Goal: Obtain resource: Download file/media

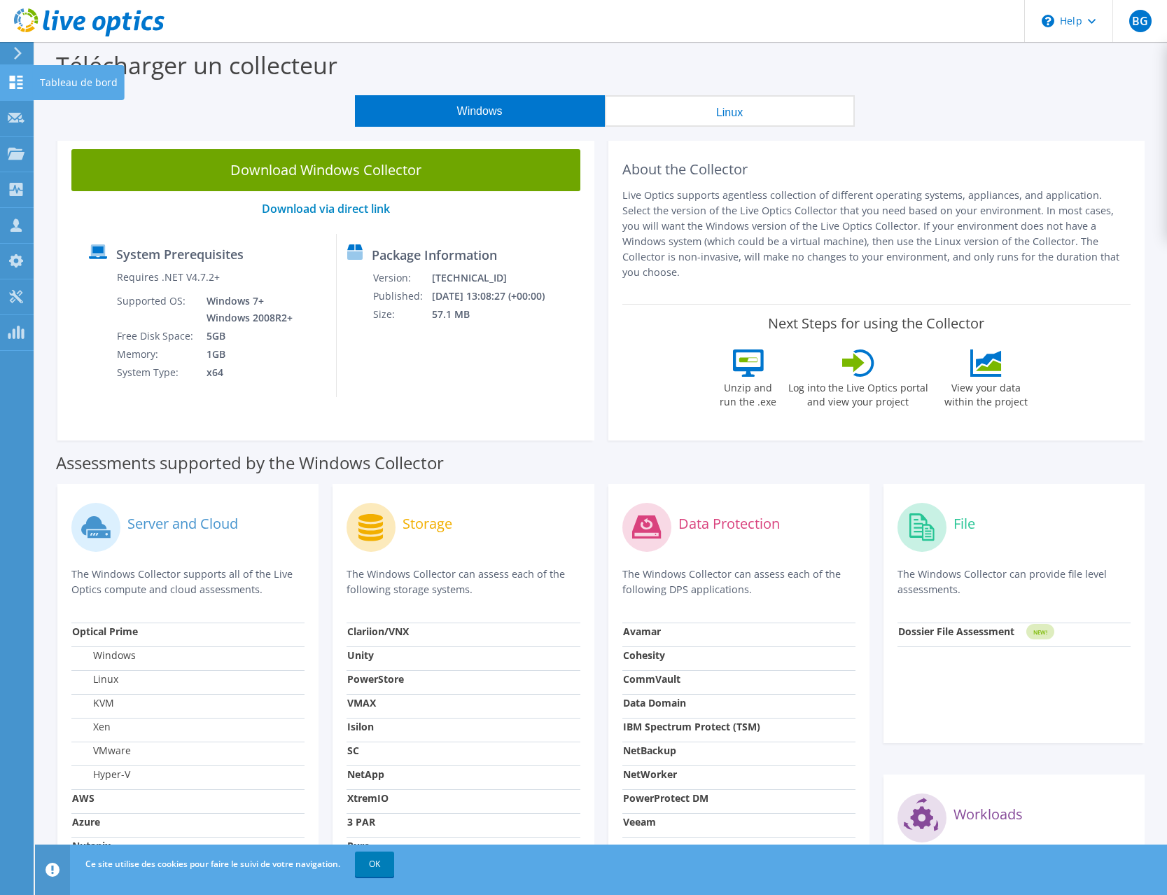
click at [13, 85] on use at bounding box center [16, 82] width 13 height 13
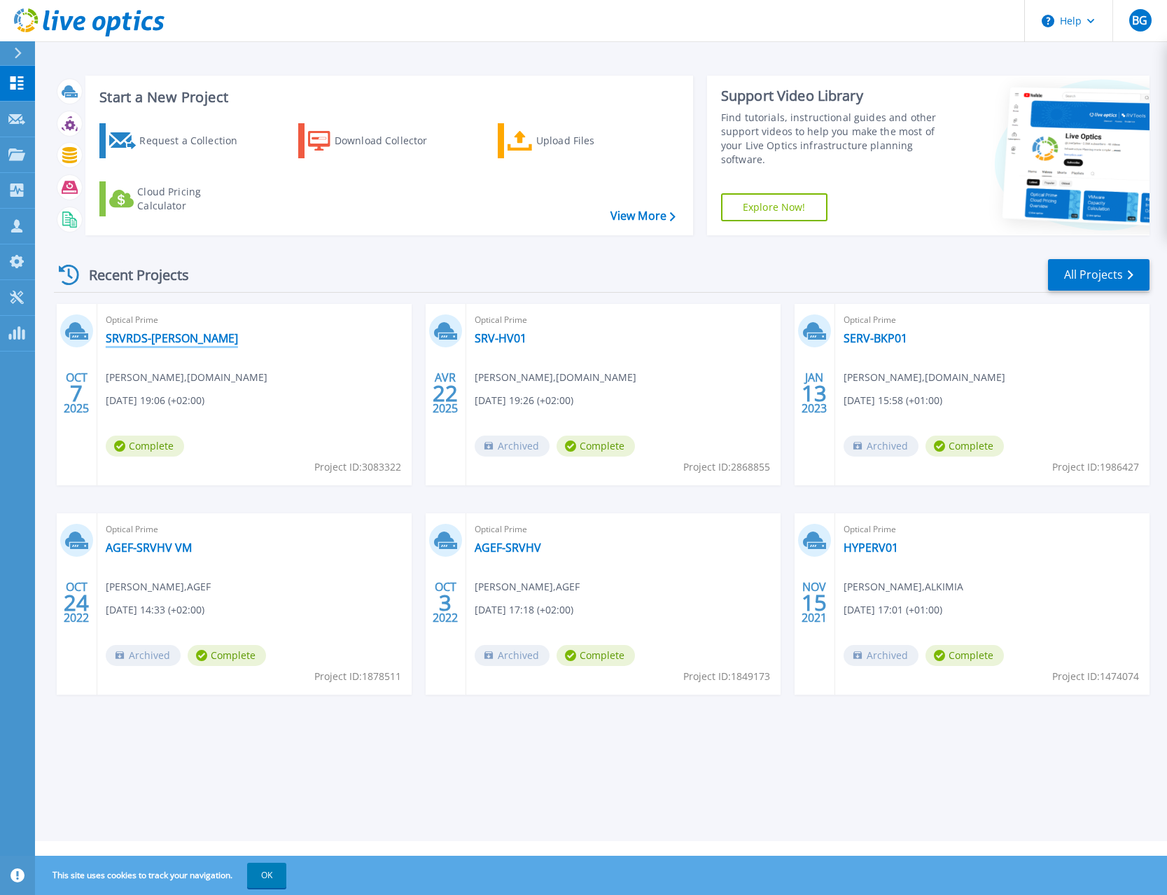
click at [136, 336] on link "SRVRDS-[PERSON_NAME]" at bounding box center [172, 338] width 132 height 14
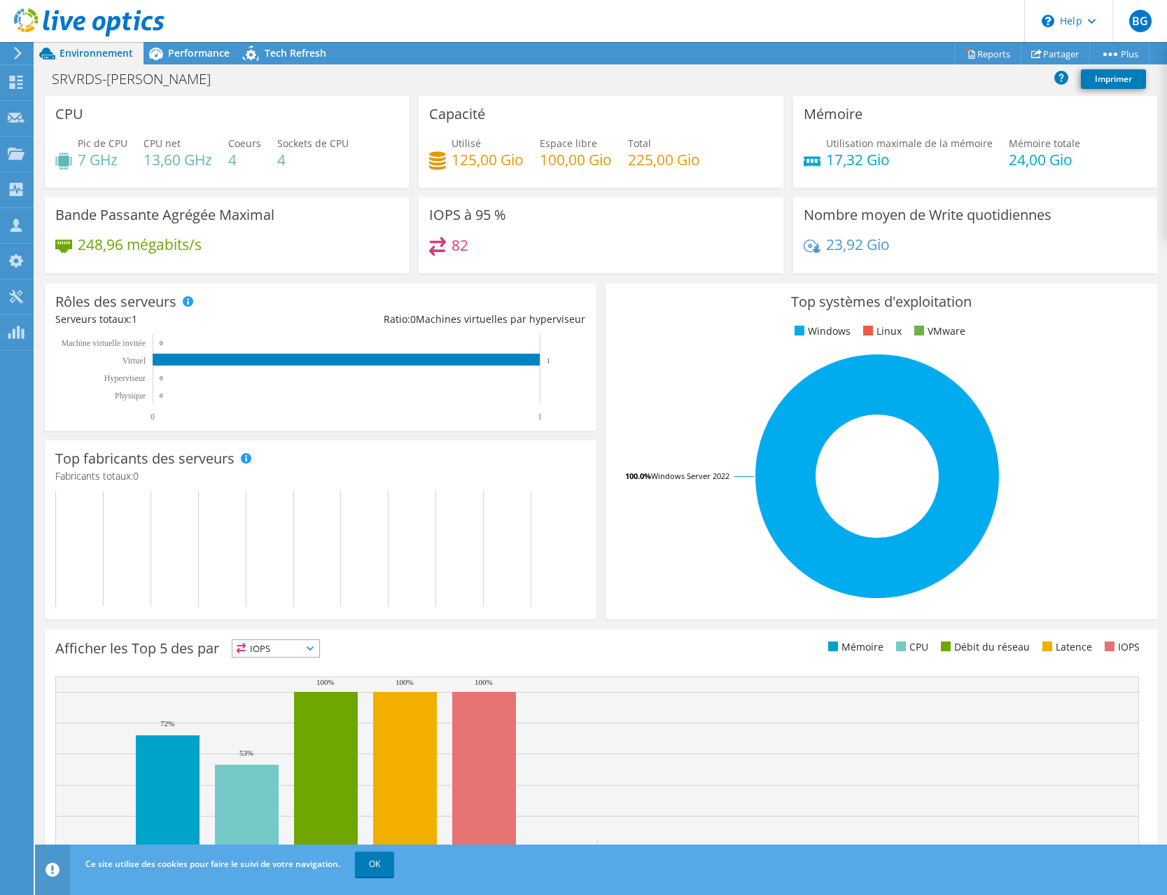
scroll to position [40, 0]
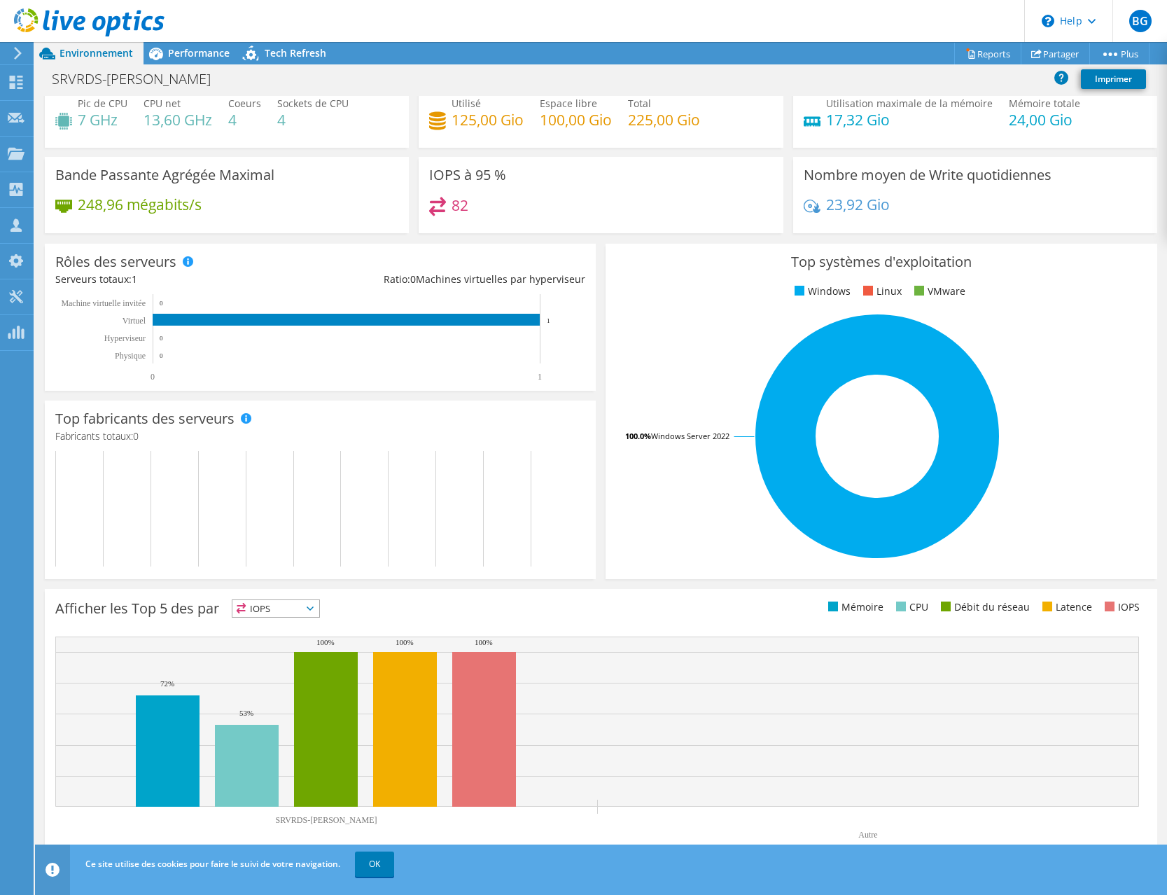
click at [310, 608] on span "IOPS" at bounding box center [275, 608] width 87 height 17
click at [284, 645] on li "Mémoire" at bounding box center [275, 646] width 87 height 20
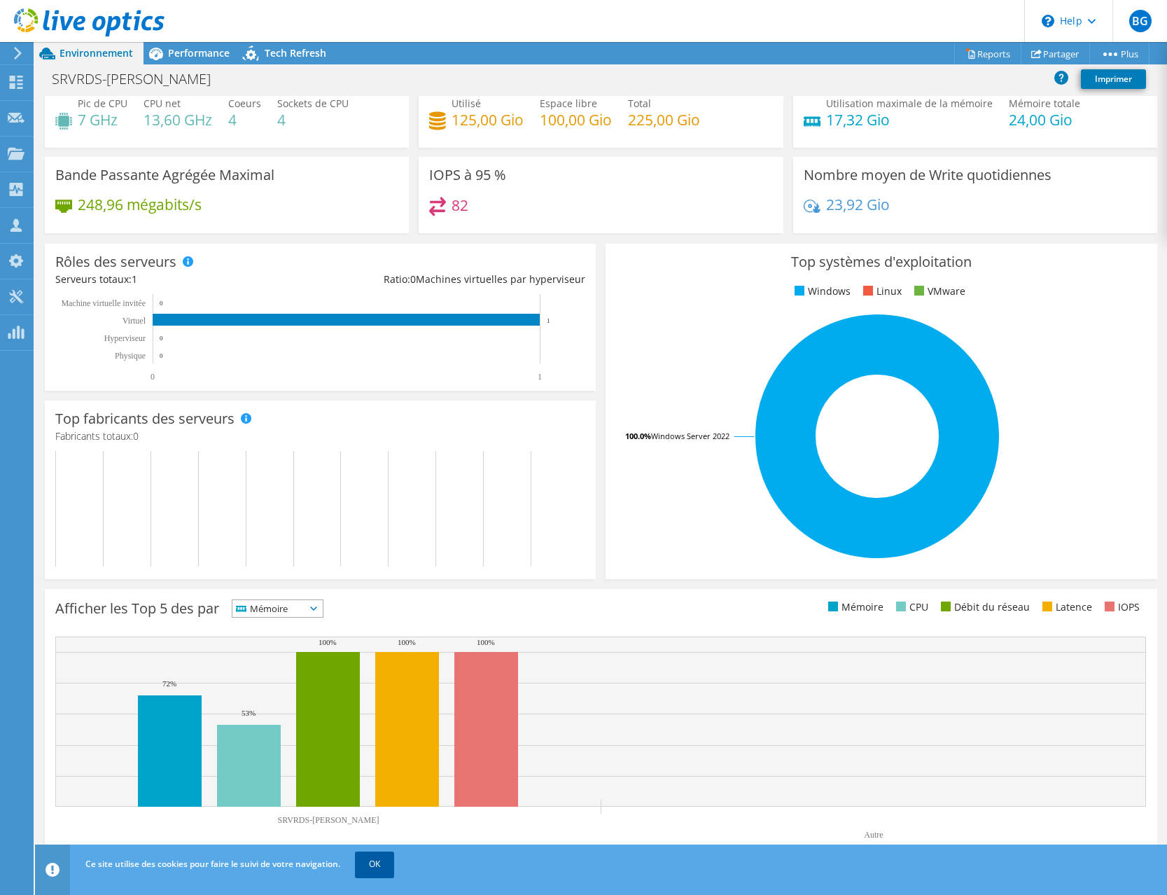
click at [386, 865] on link "OK" at bounding box center [374, 863] width 39 height 25
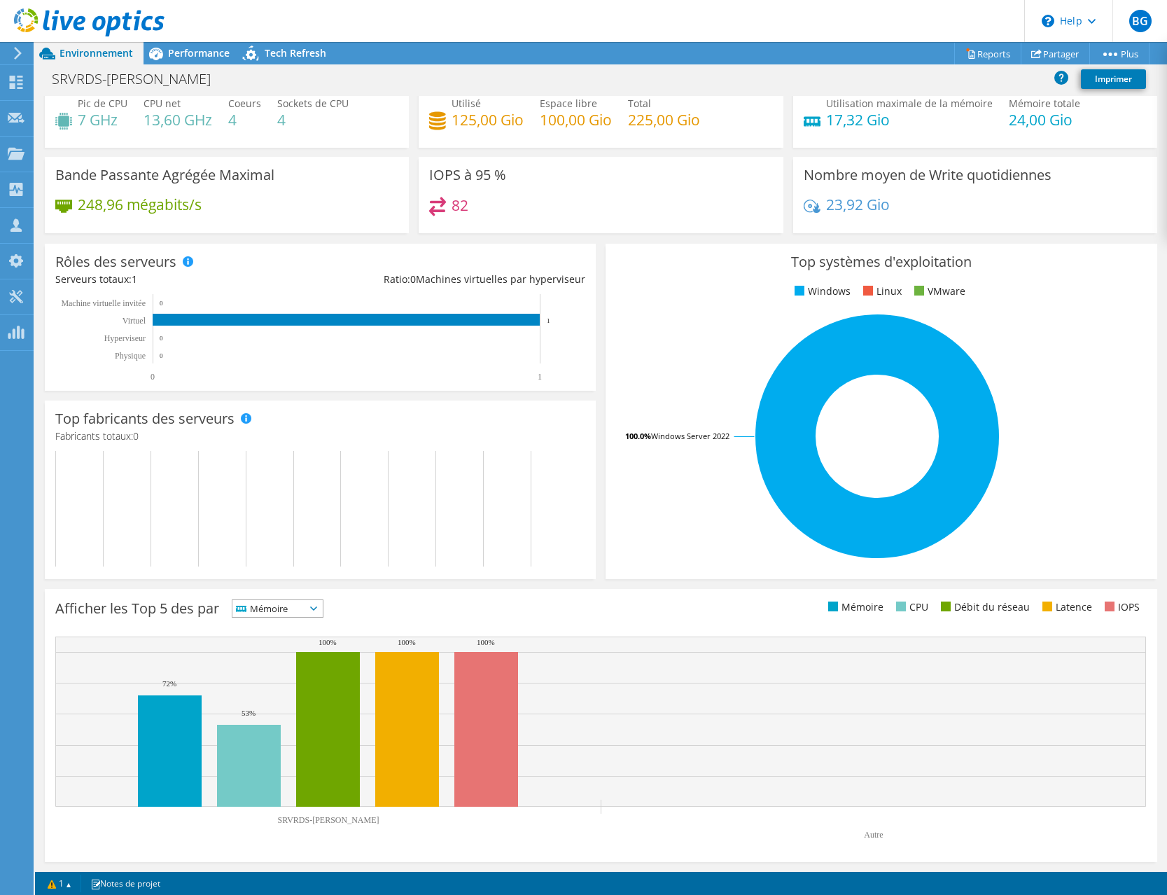
scroll to position [0, 0]
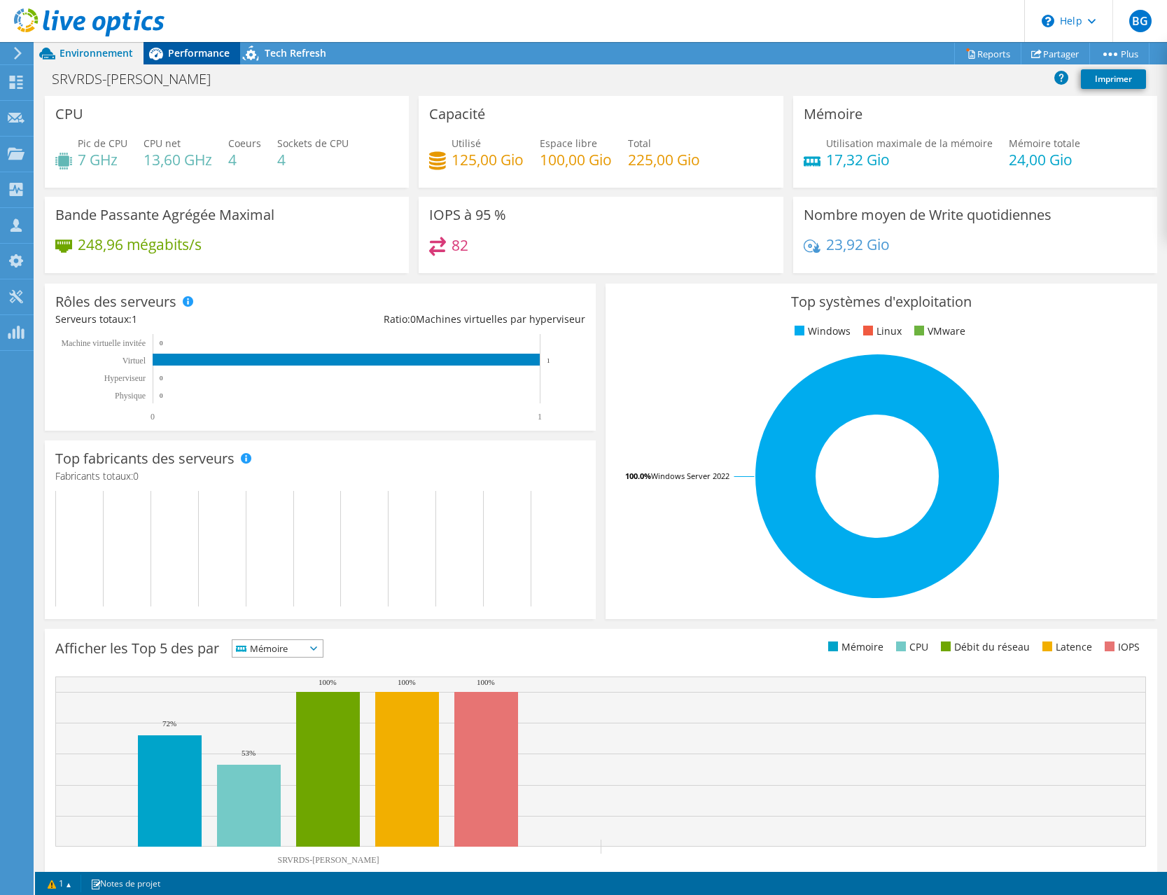
click at [171, 55] on span "Performance" at bounding box center [199, 52] width 62 height 13
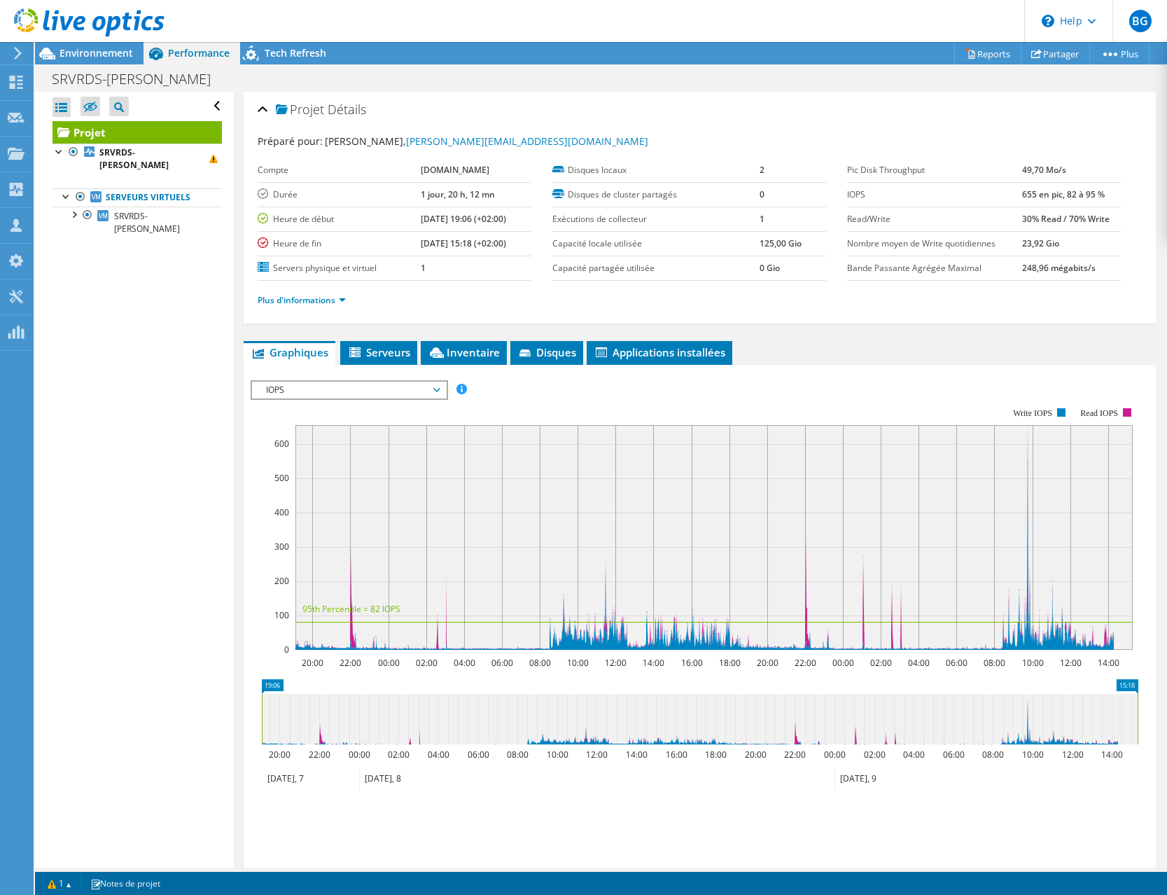
click at [433, 386] on span "IOPS" at bounding box center [349, 390] width 180 height 17
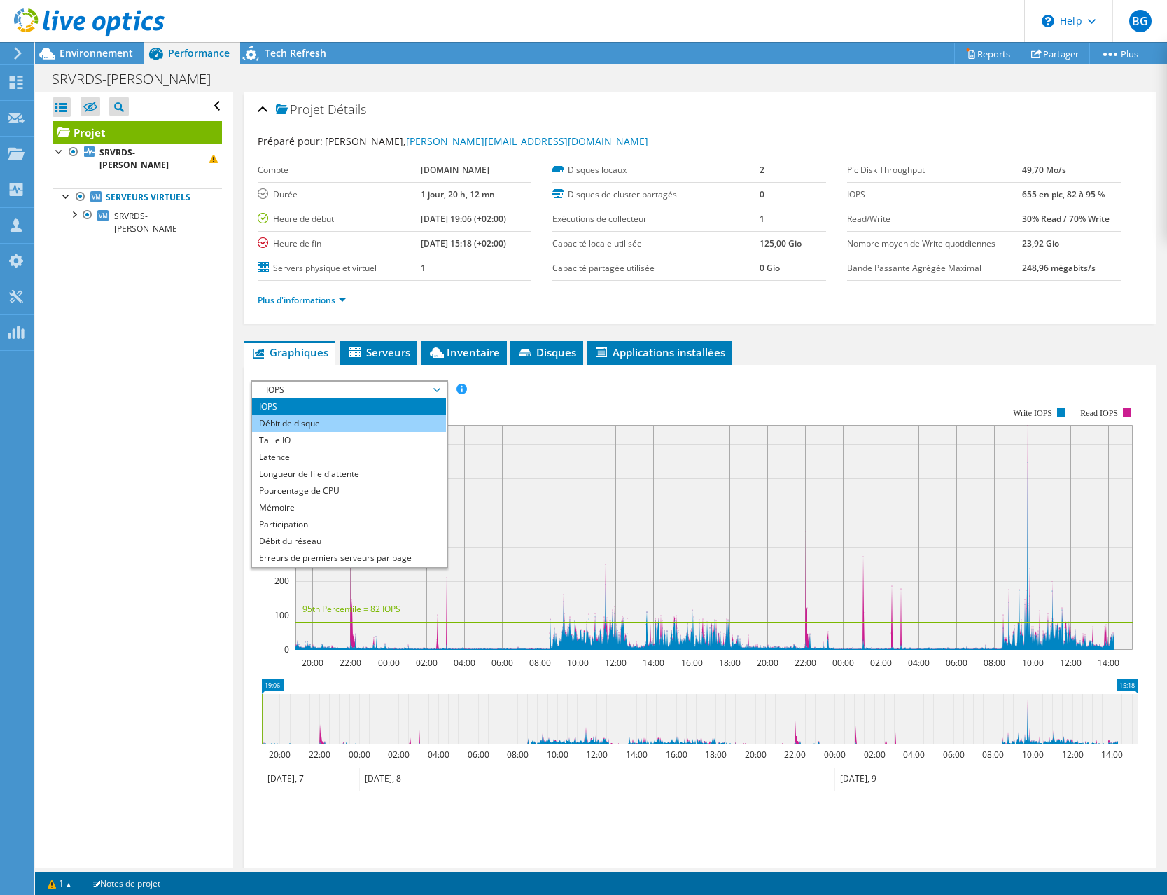
click at [417, 419] on li "Débit de disque" at bounding box center [349, 423] width 194 height 17
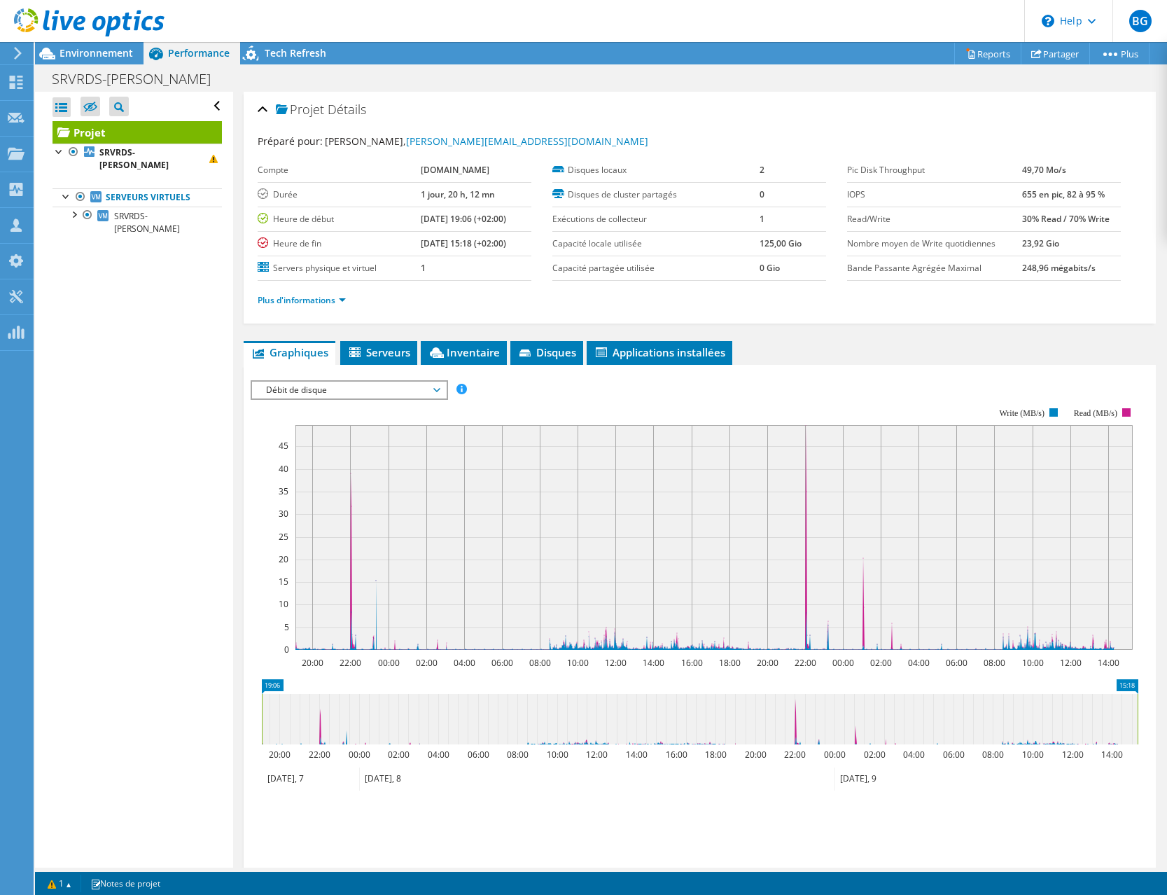
click at [440, 391] on icon at bounding box center [436, 390] width 7 height 4
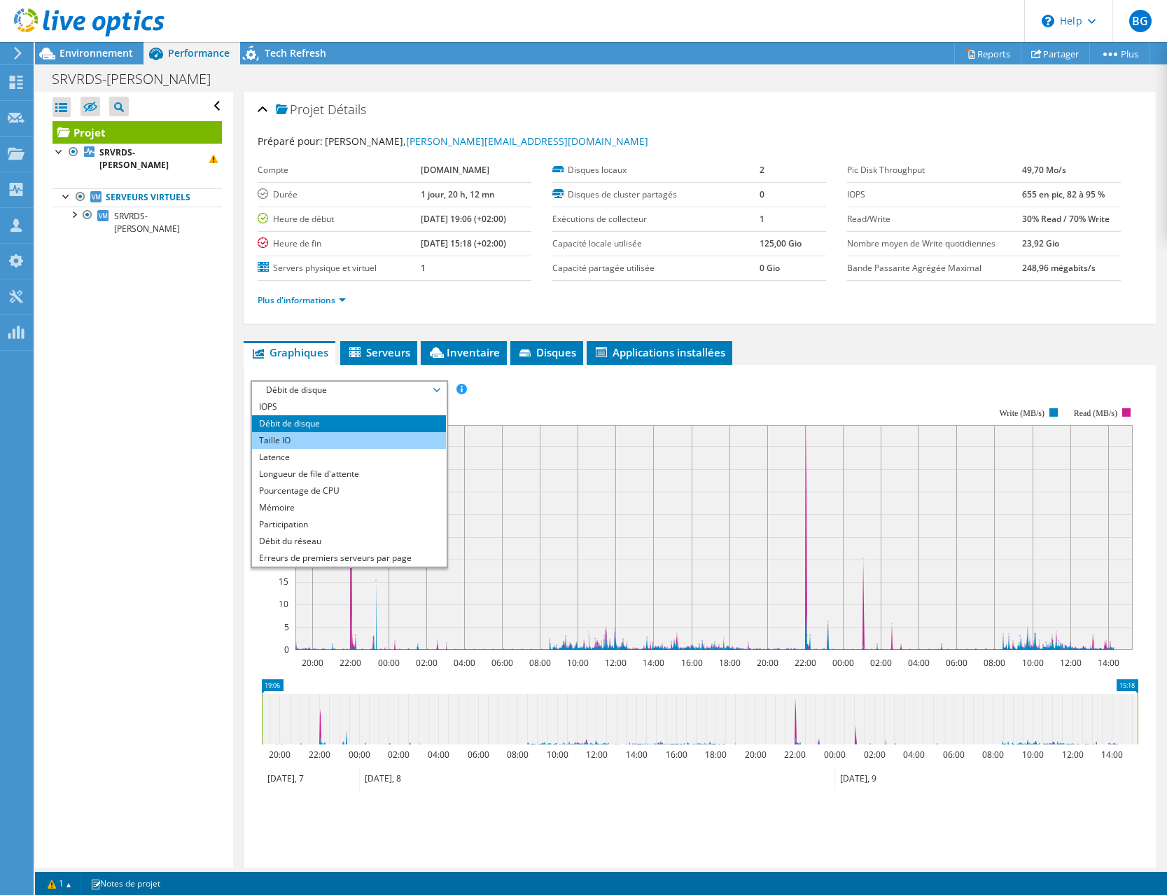
click at [411, 436] on li "Taille IO" at bounding box center [349, 440] width 194 height 17
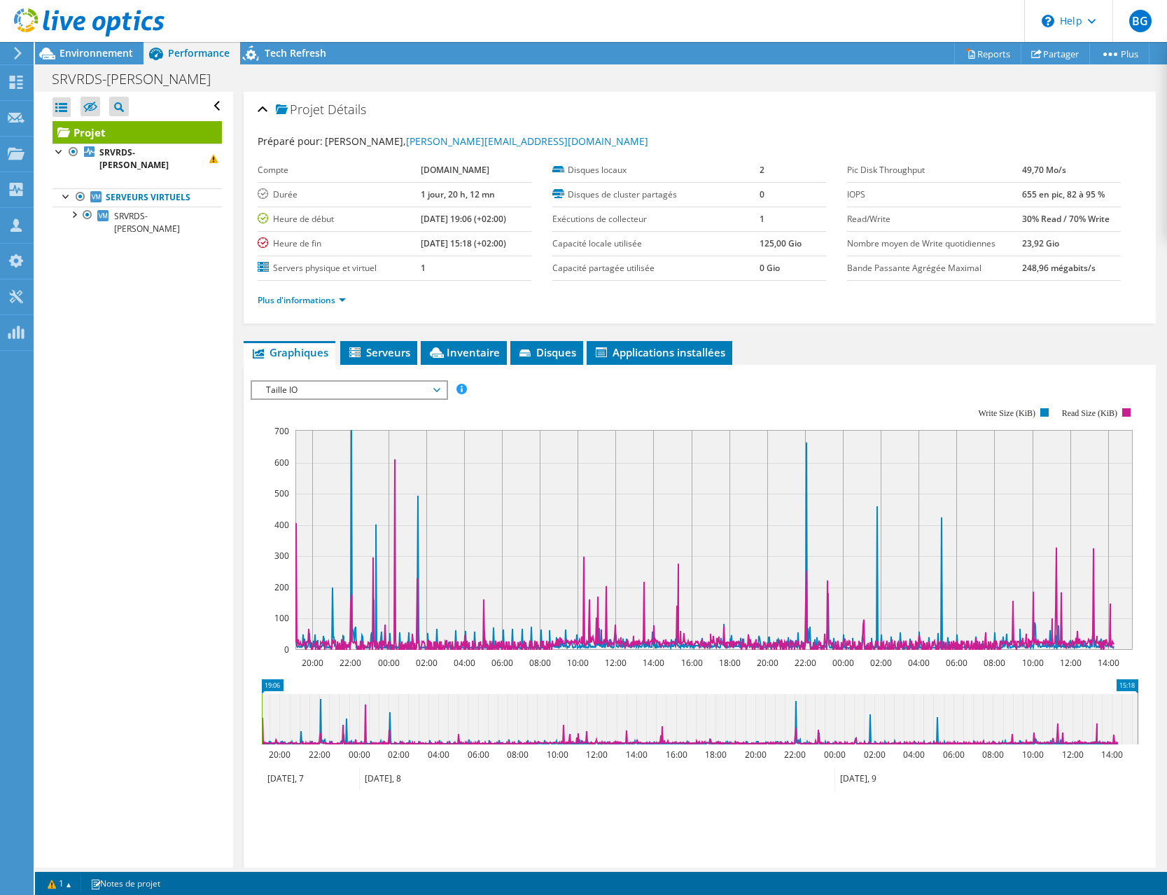
click at [440, 391] on icon at bounding box center [436, 390] width 7 height 4
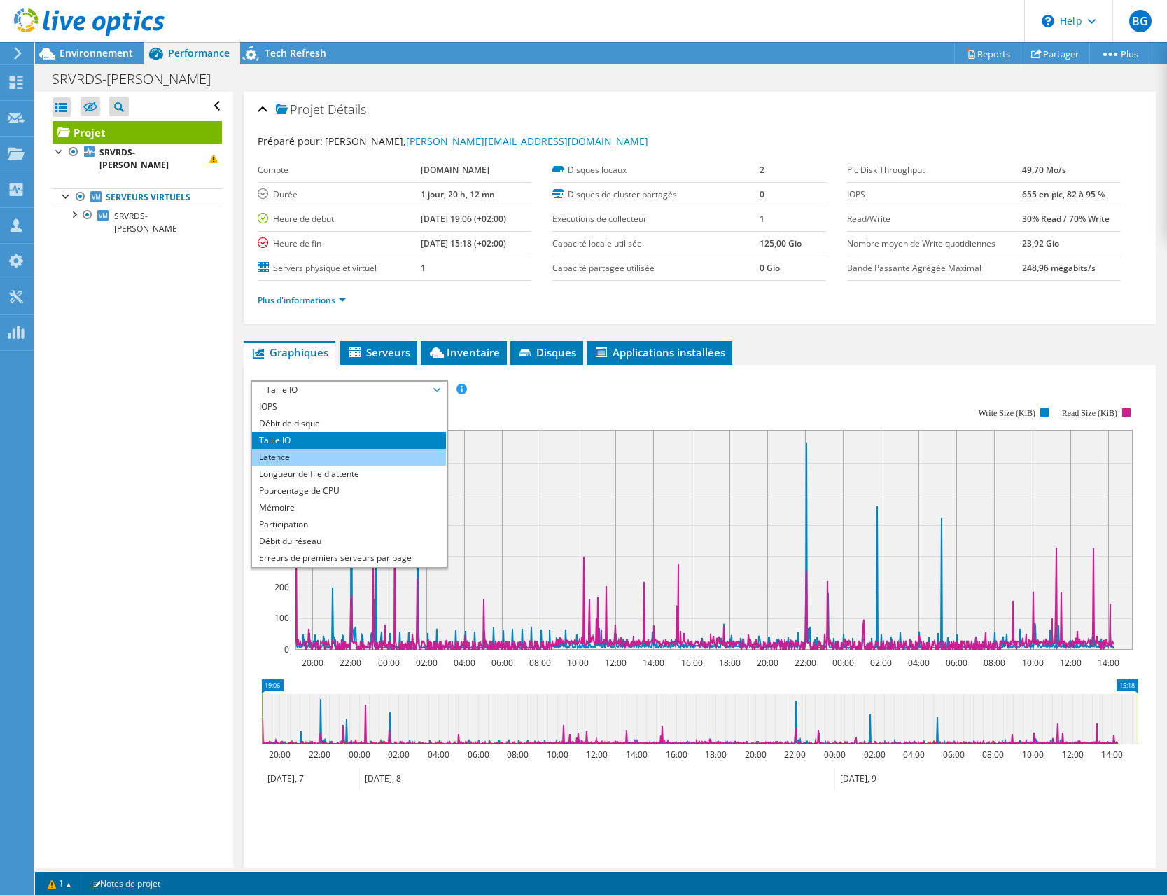
click at [399, 456] on li "Latence" at bounding box center [349, 457] width 194 height 17
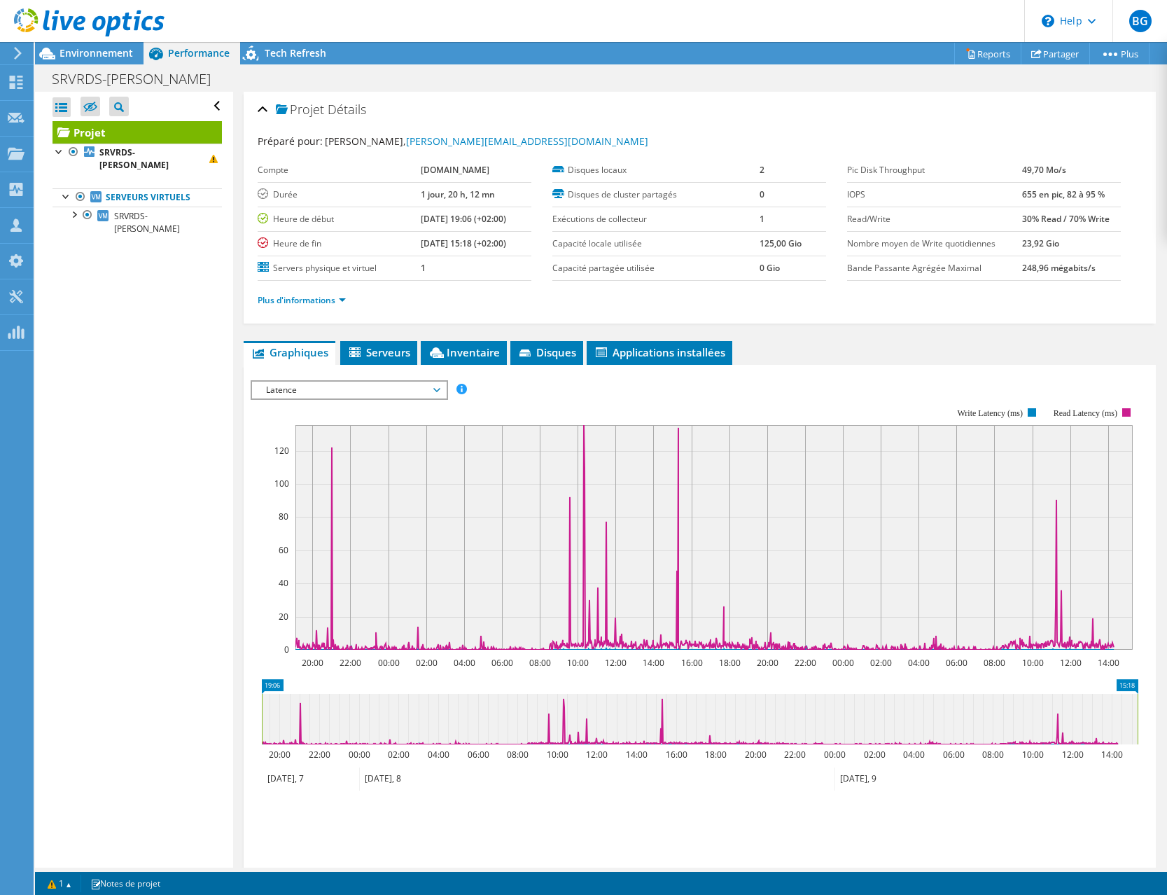
click at [439, 389] on span "Latence" at bounding box center [349, 390] width 180 height 17
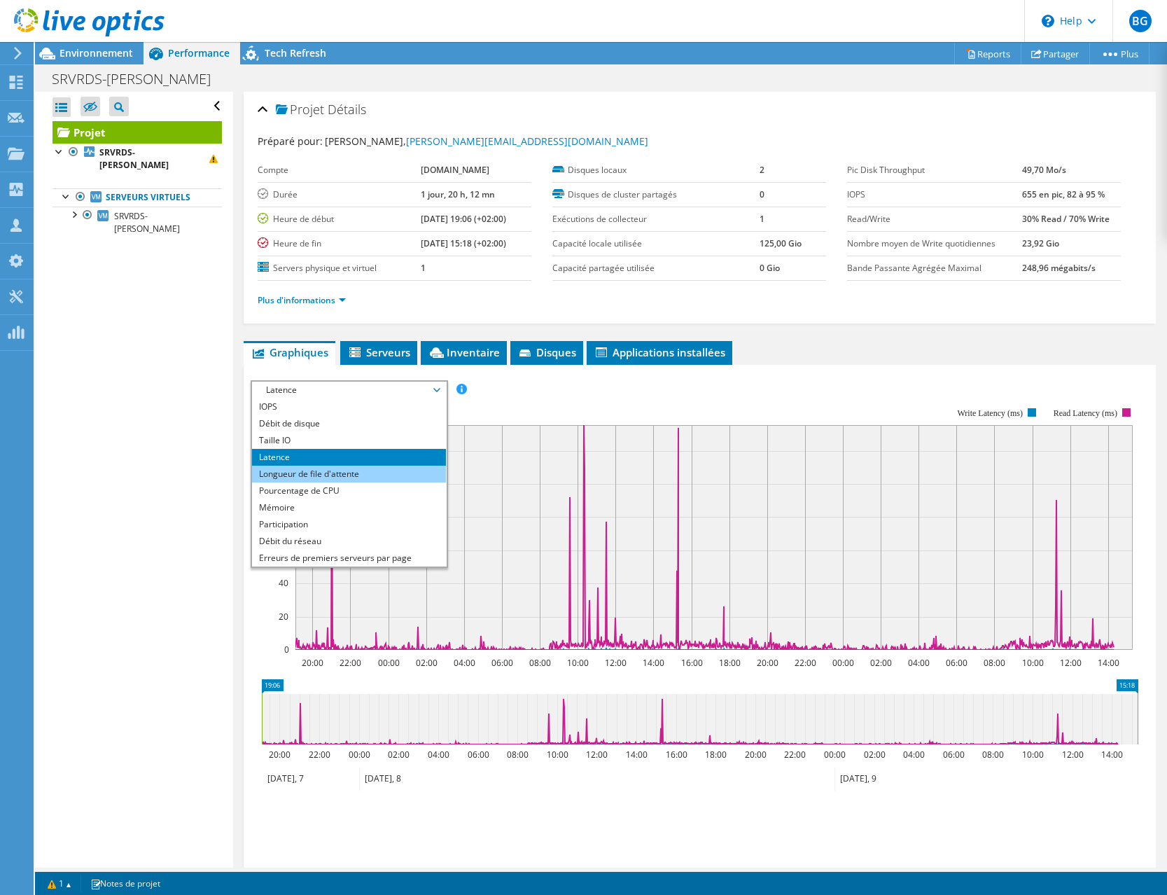
click at [400, 472] on li "Longueur de file d'attente" at bounding box center [349, 474] width 194 height 17
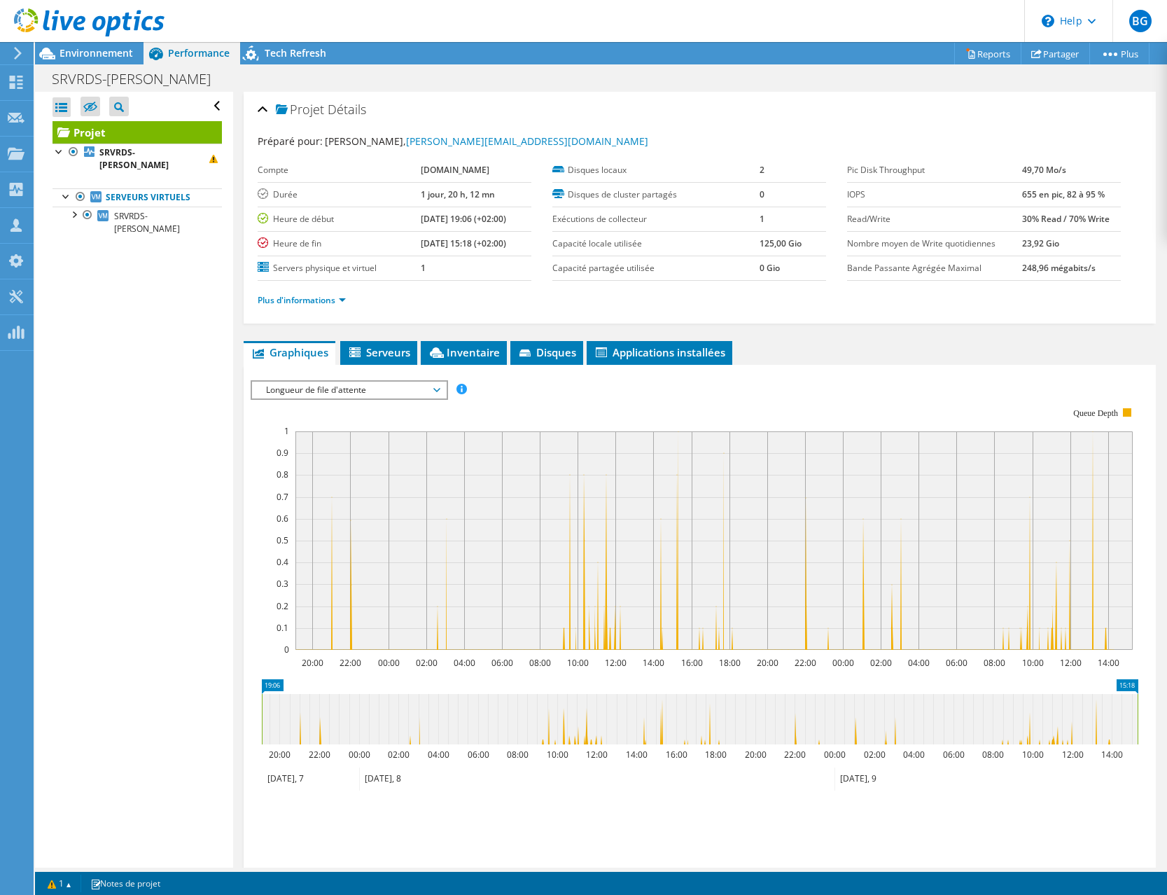
click at [440, 389] on icon at bounding box center [436, 390] width 7 height 4
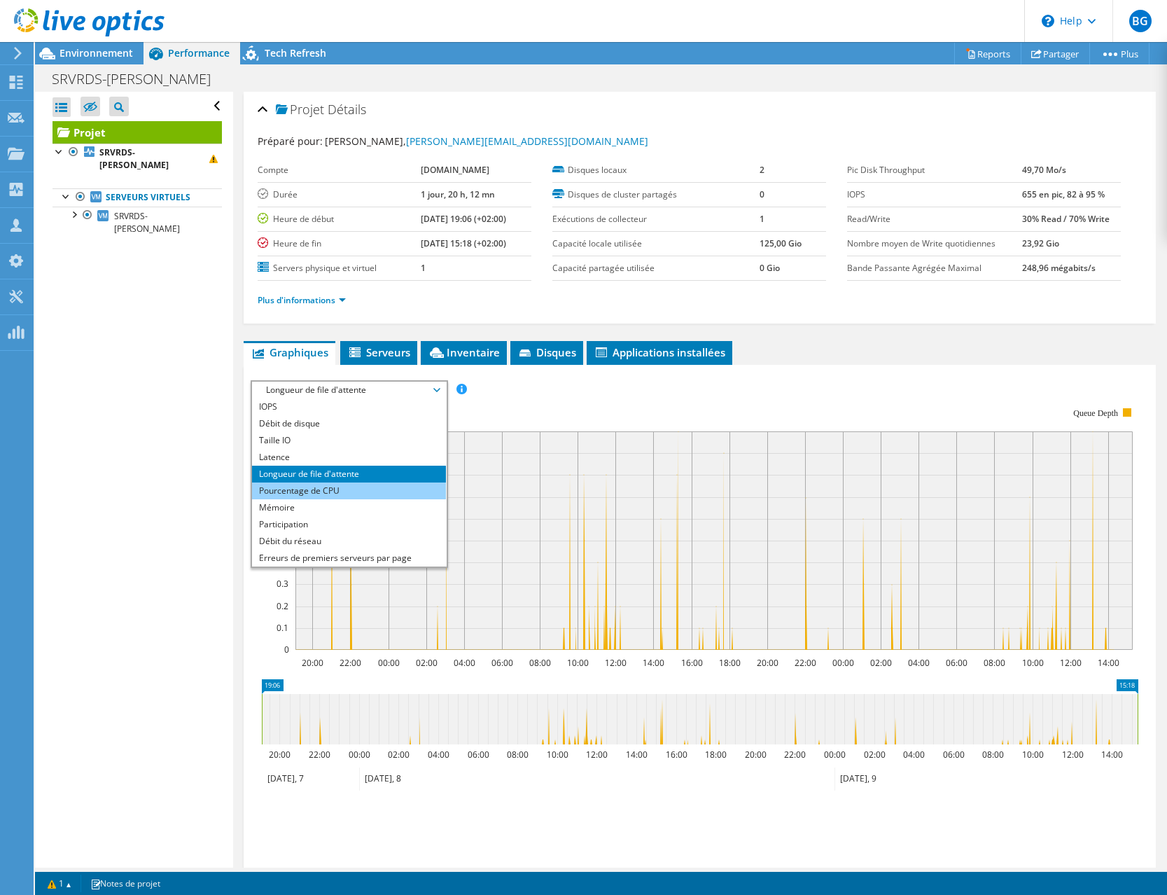
click at [390, 491] on li "Pourcentage de CPU" at bounding box center [349, 490] width 194 height 17
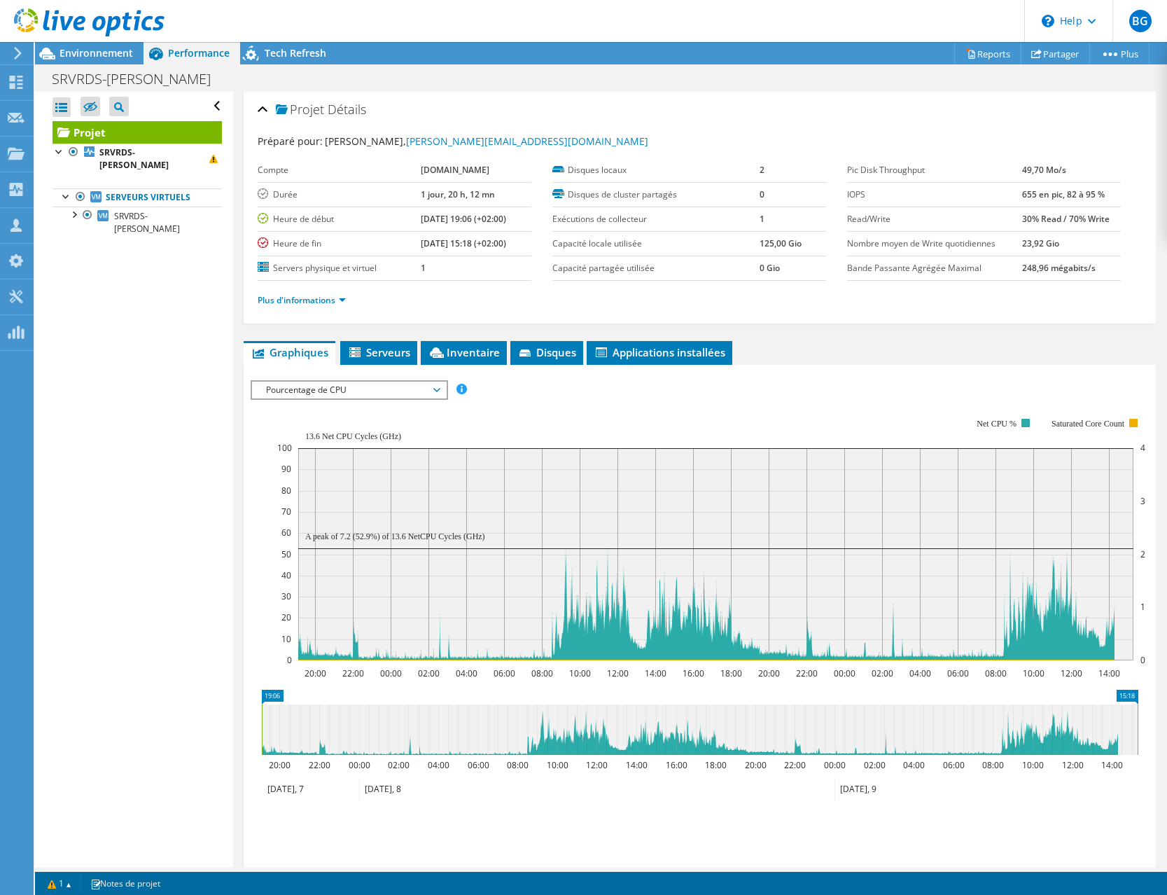
click at [433, 393] on span "Pourcentage de CPU" at bounding box center [349, 390] width 180 height 17
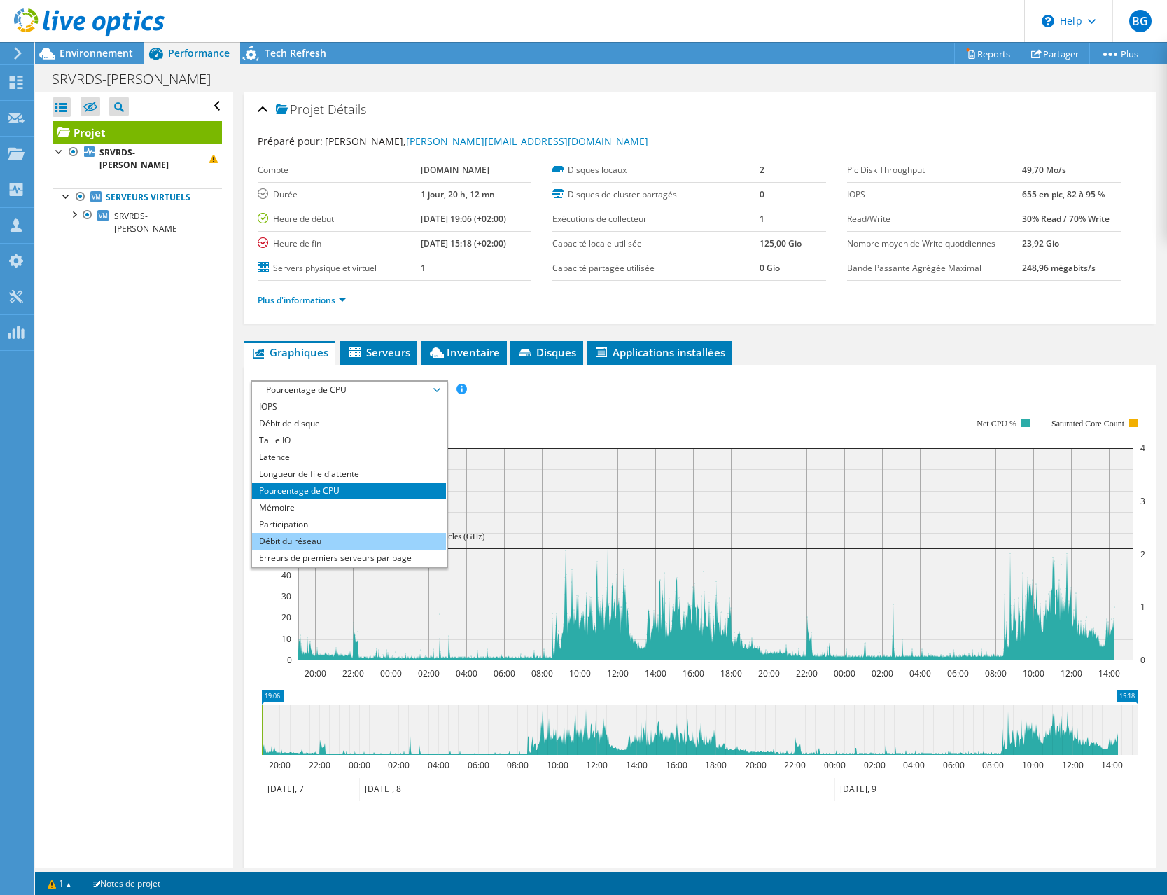
click at [385, 535] on li "Débit du réseau" at bounding box center [349, 541] width 194 height 17
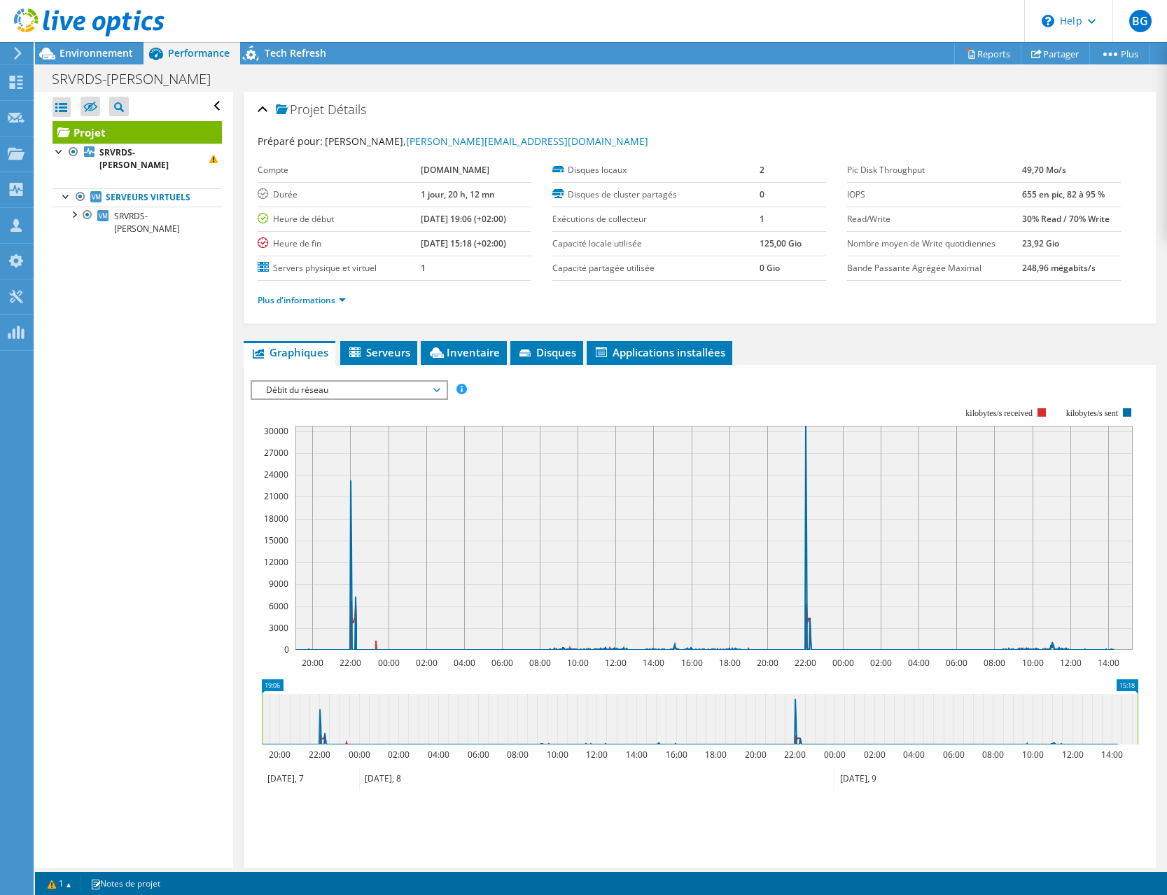
click at [436, 391] on span "Débit du réseau" at bounding box center [349, 390] width 180 height 17
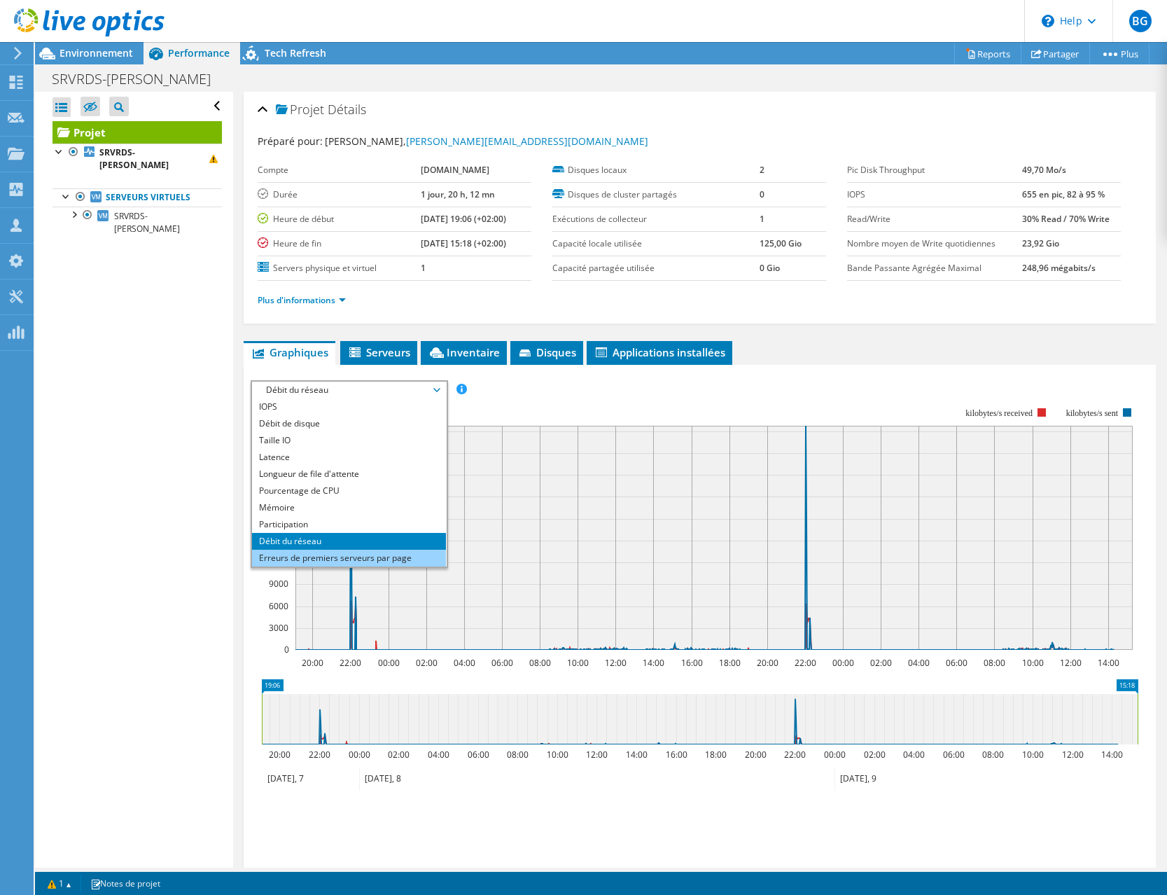
click at [395, 559] on li "Erreurs de premiers serveurs par page" at bounding box center [349, 558] width 194 height 17
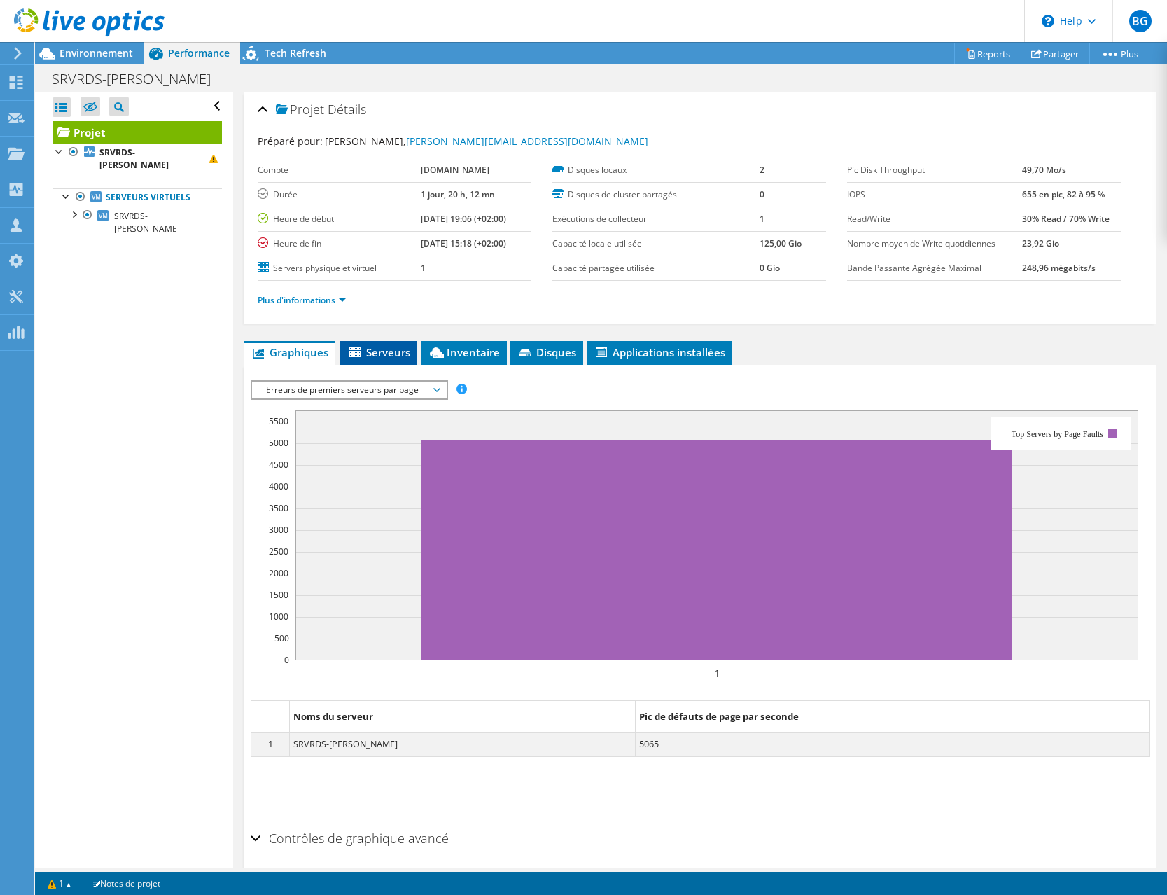
click at [393, 354] on span "Serveurs" at bounding box center [378, 352] width 63 height 14
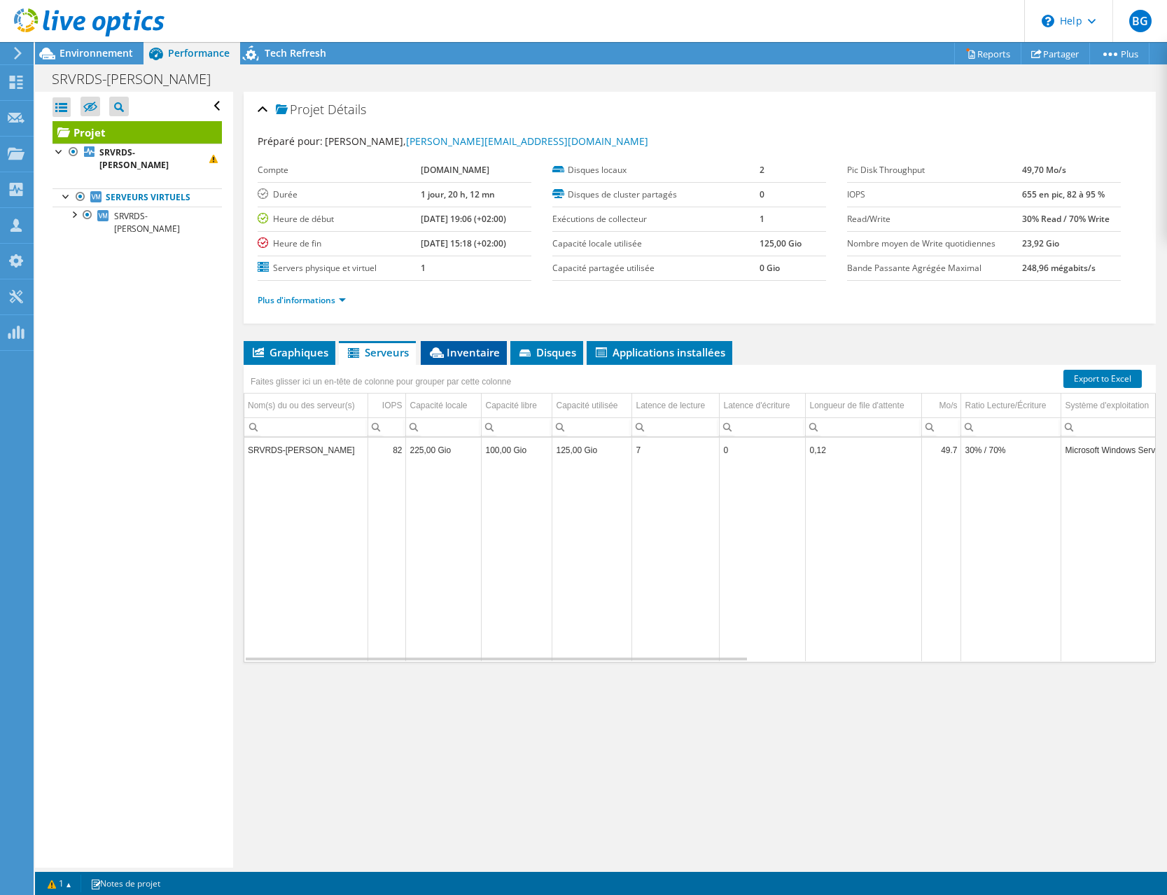
click at [454, 355] on span "Inventaire" at bounding box center [464, 352] width 72 height 14
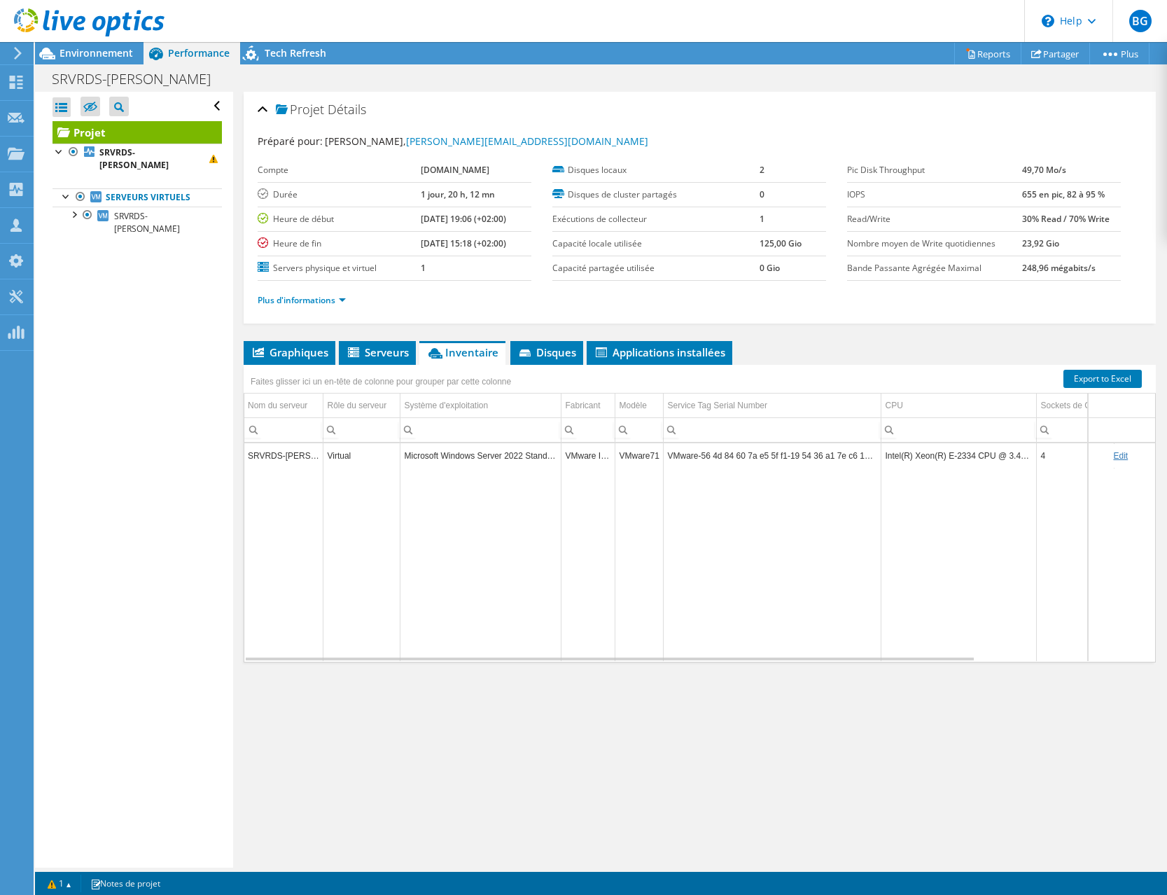
click at [1119, 456] on link "Edit" at bounding box center [1120, 456] width 15 height 10
click at [561, 351] on span "Disques" at bounding box center [546, 352] width 59 height 14
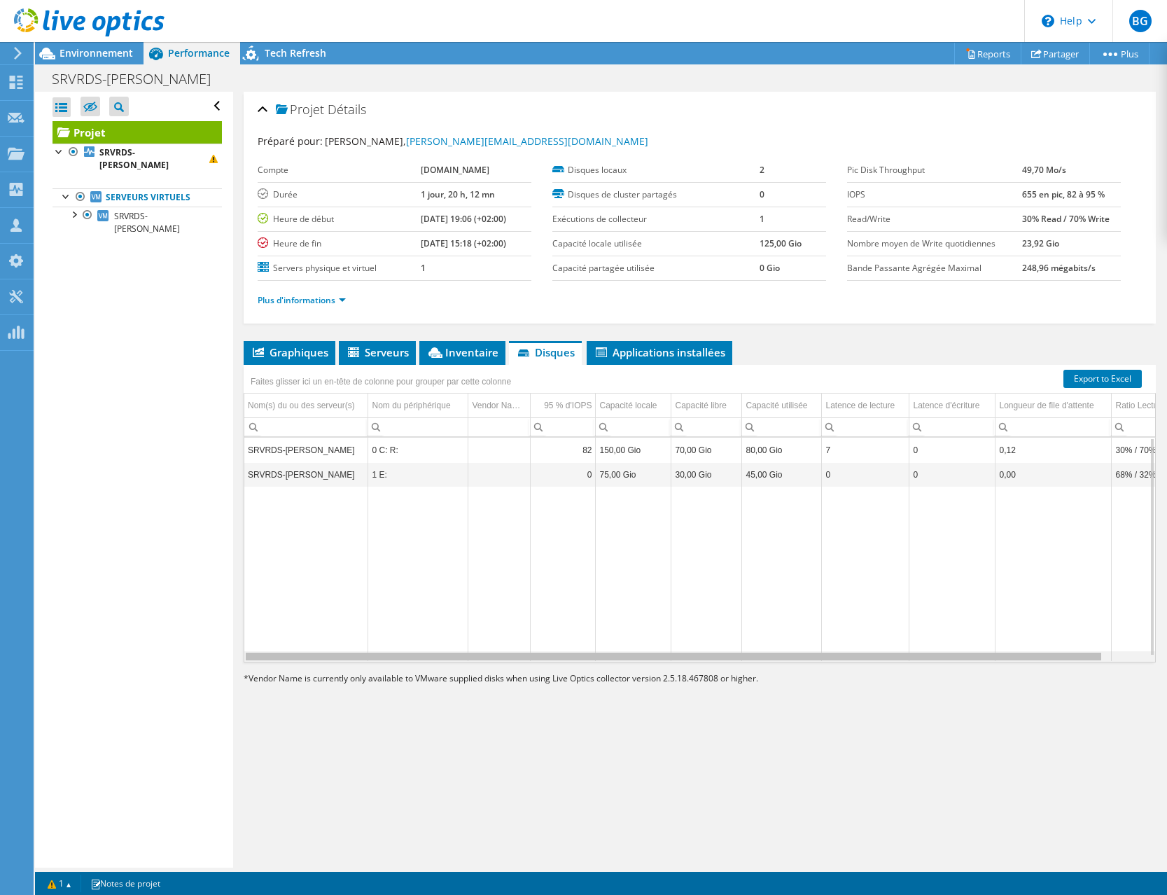
scroll to position [0, 56]
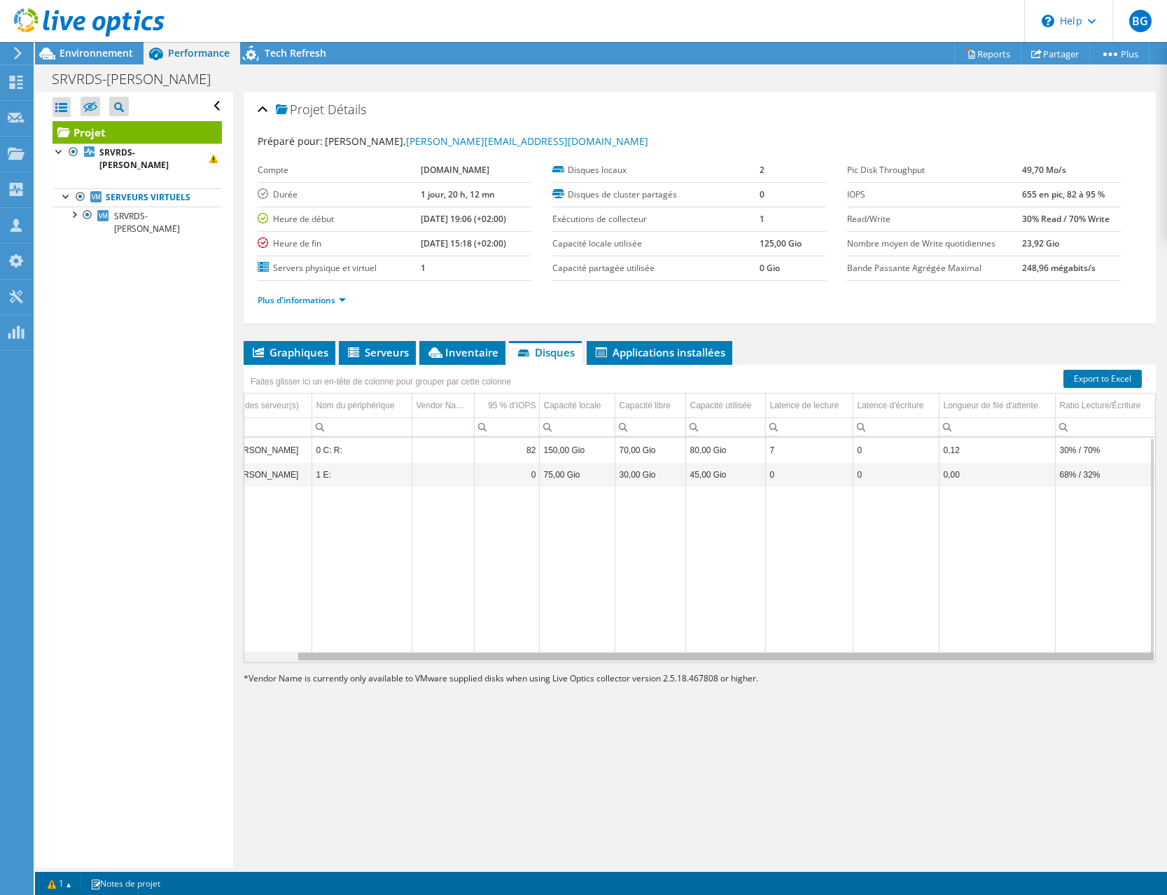
drag, startPoint x: 1056, startPoint y: 657, endPoint x: 1134, endPoint y: 657, distance: 78.4
click at [1134, 657] on body "BG Membre de l'équipe bruno [DEMOGRAPHIC_DATA] [EMAIL_ADDRESS][DOMAIN_NAME] [DO…" at bounding box center [583, 447] width 1167 height 895
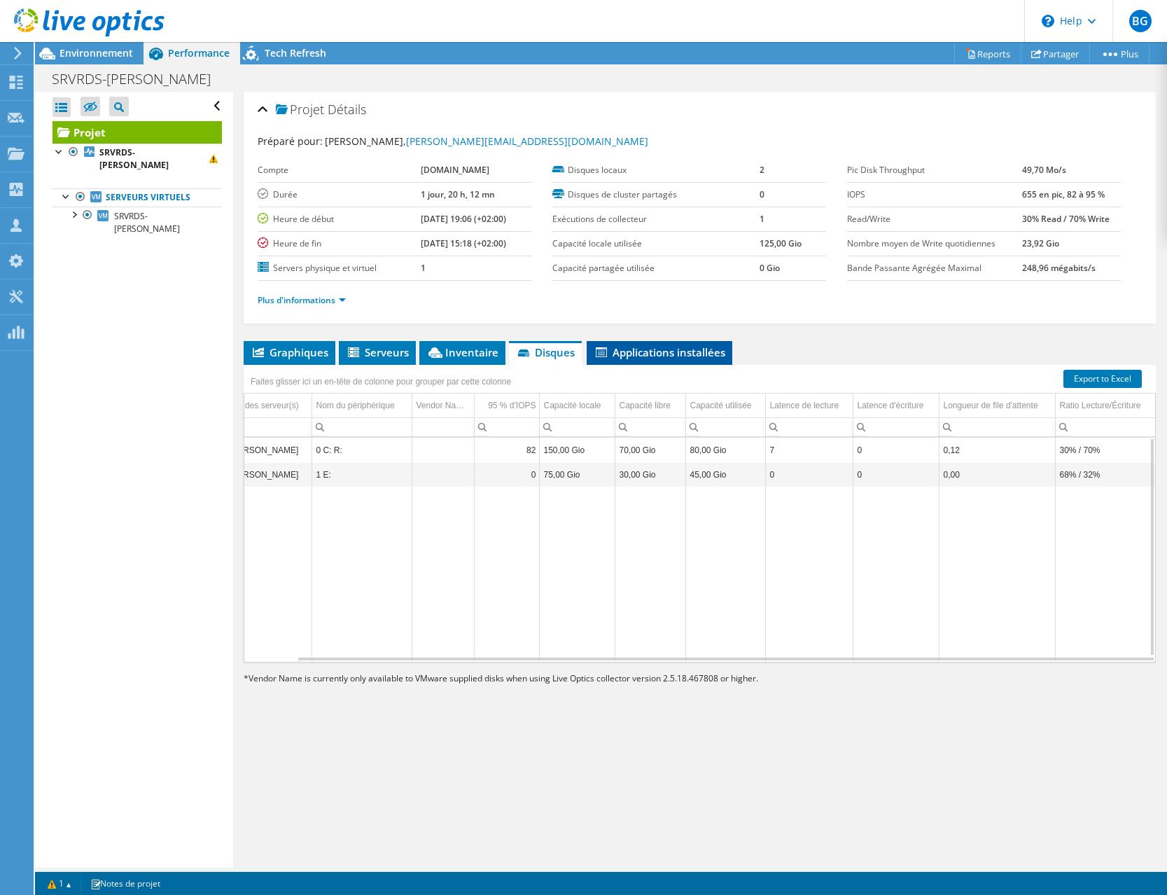
click at [674, 358] on span "Applications installées" at bounding box center [660, 352] width 132 height 14
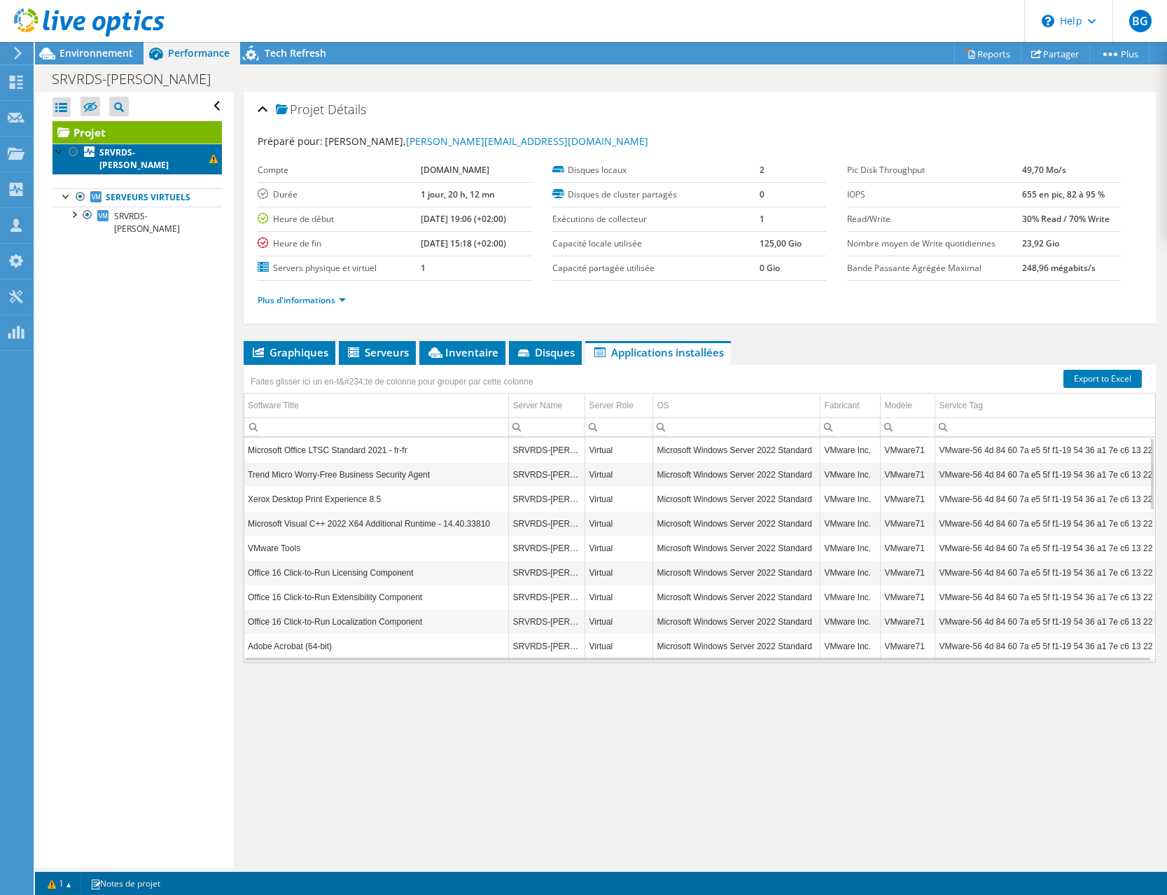
click at [161, 158] on b "SRVRDS-[PERSON_NAME]" at bounding box center [133, 158] width 69 height 25
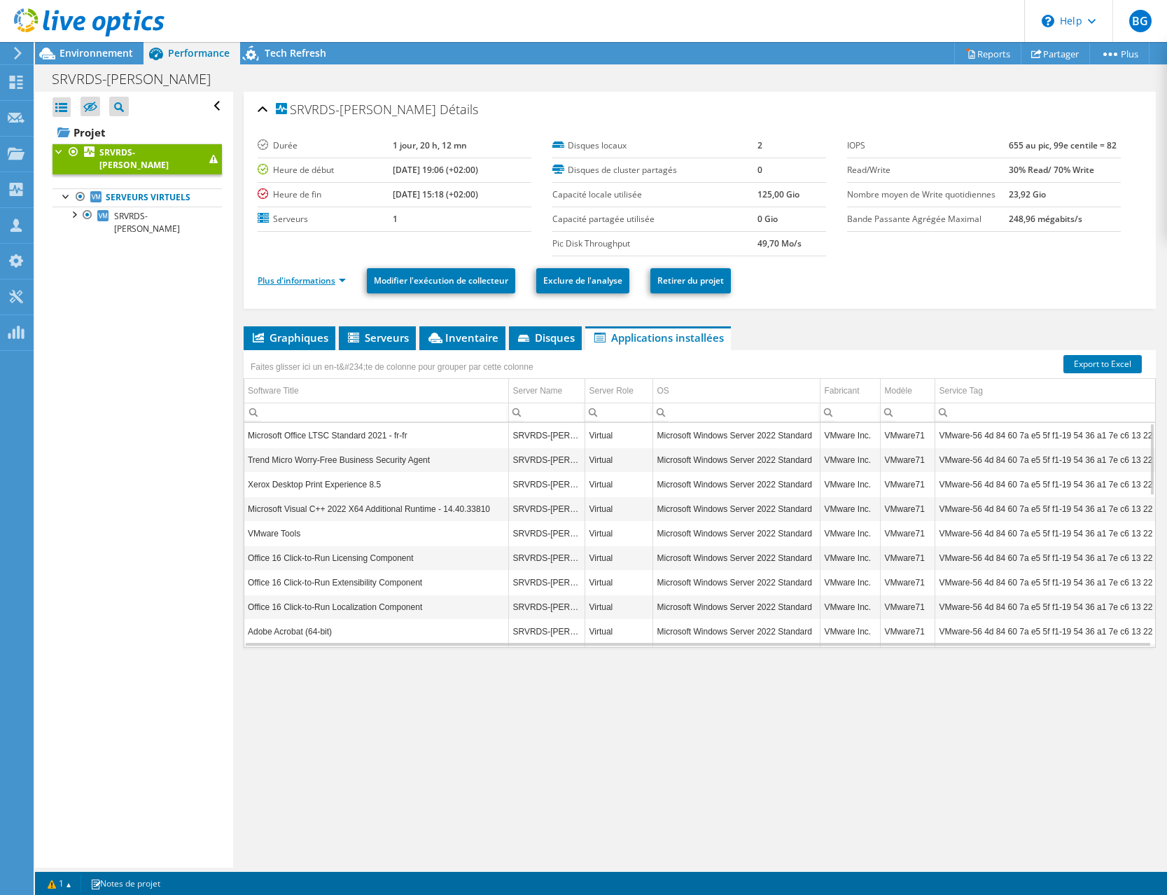
click at [338, 281] on link "Plus d'informations" at bounding box center [302, 280] width 88 height 12
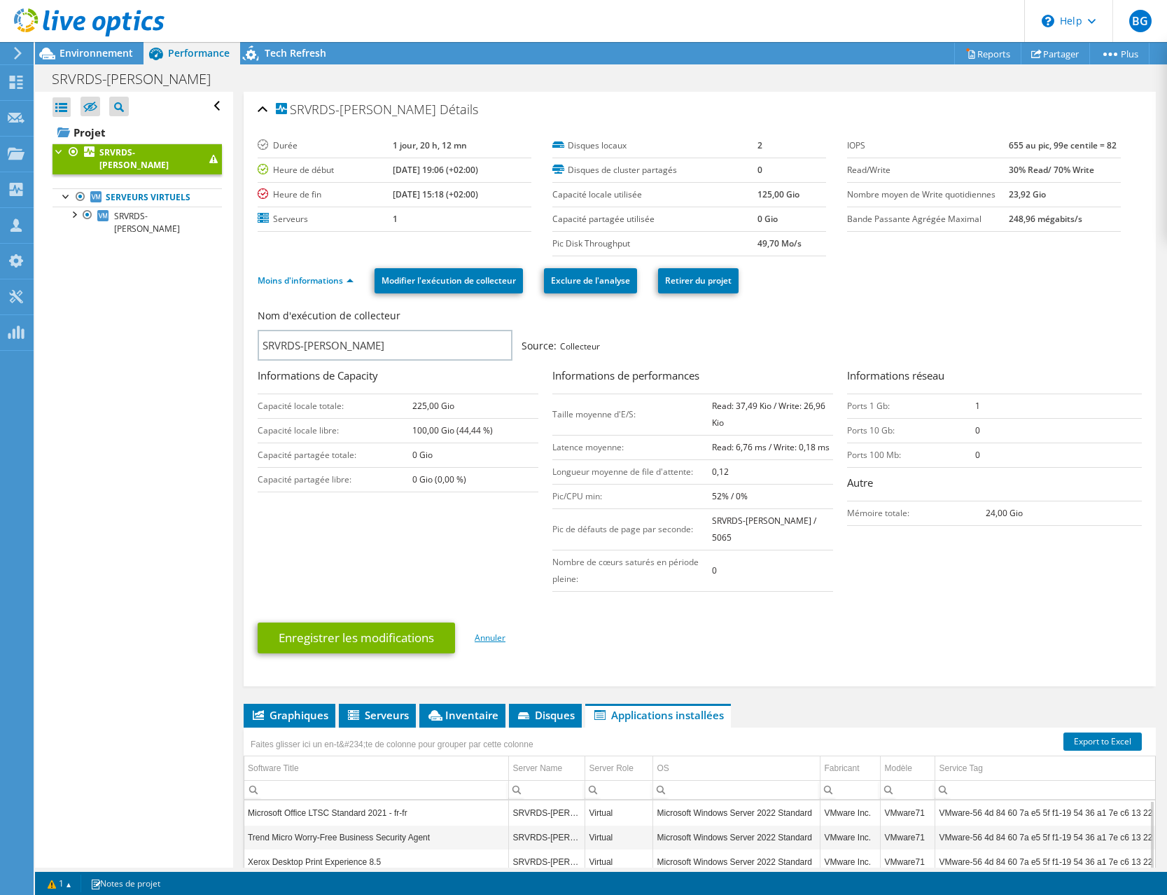
click at [489, 631] on link "Annuler" at bounding box center [490, 637] width 31 height 12
click at [494, 631] on link "Annuler" at bounding box center [490, 637] width 31 height 12
click at [501, 631] on link "Annuler" at bounding box center [490, 637] width 31 height 12
click at [502, 631] on link "Annuler" at bounding box center [490, 637] width 31 height 12
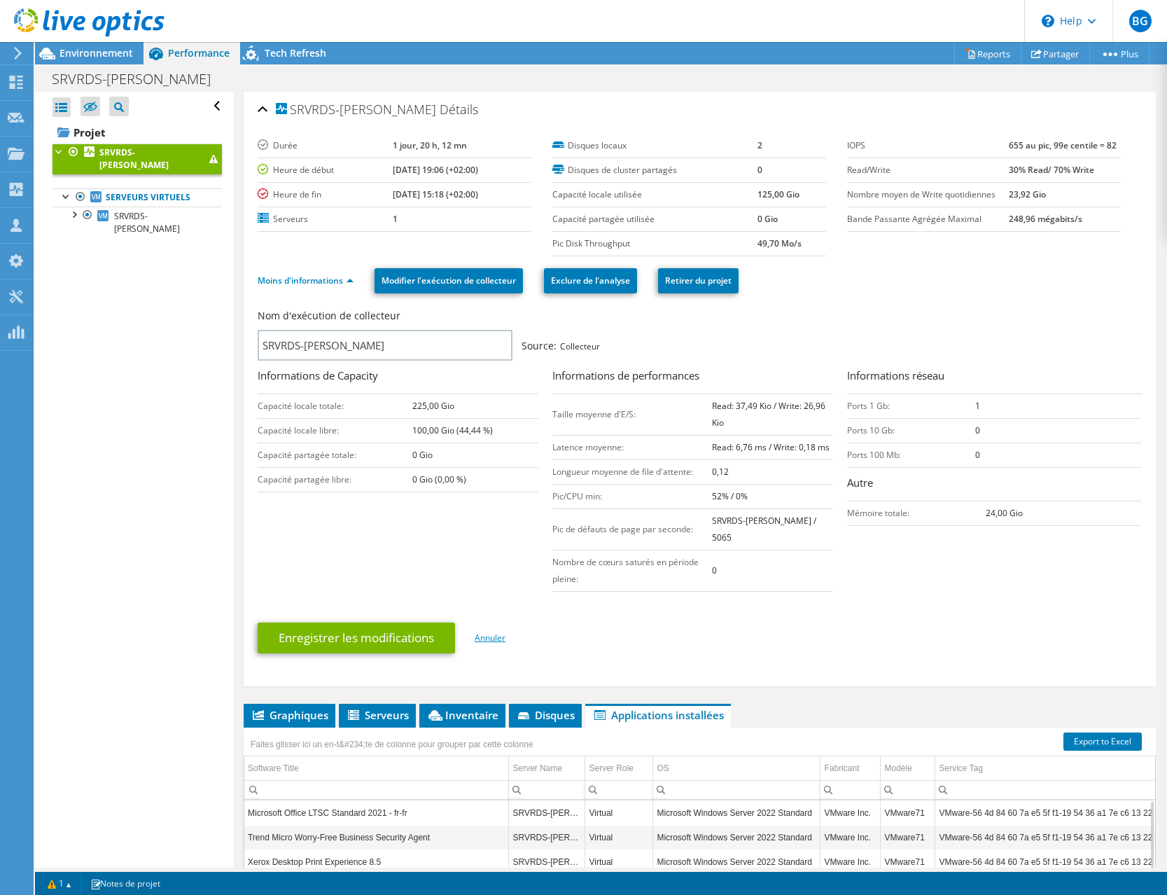
click at [502, 631] on link "Annuler" at bounding box center [490, 637] width 31 height 12
click at [149, 210] on span "SRVRDS-[PERSON_NAME]" at bounding box center [147, 222] width 66 height 25
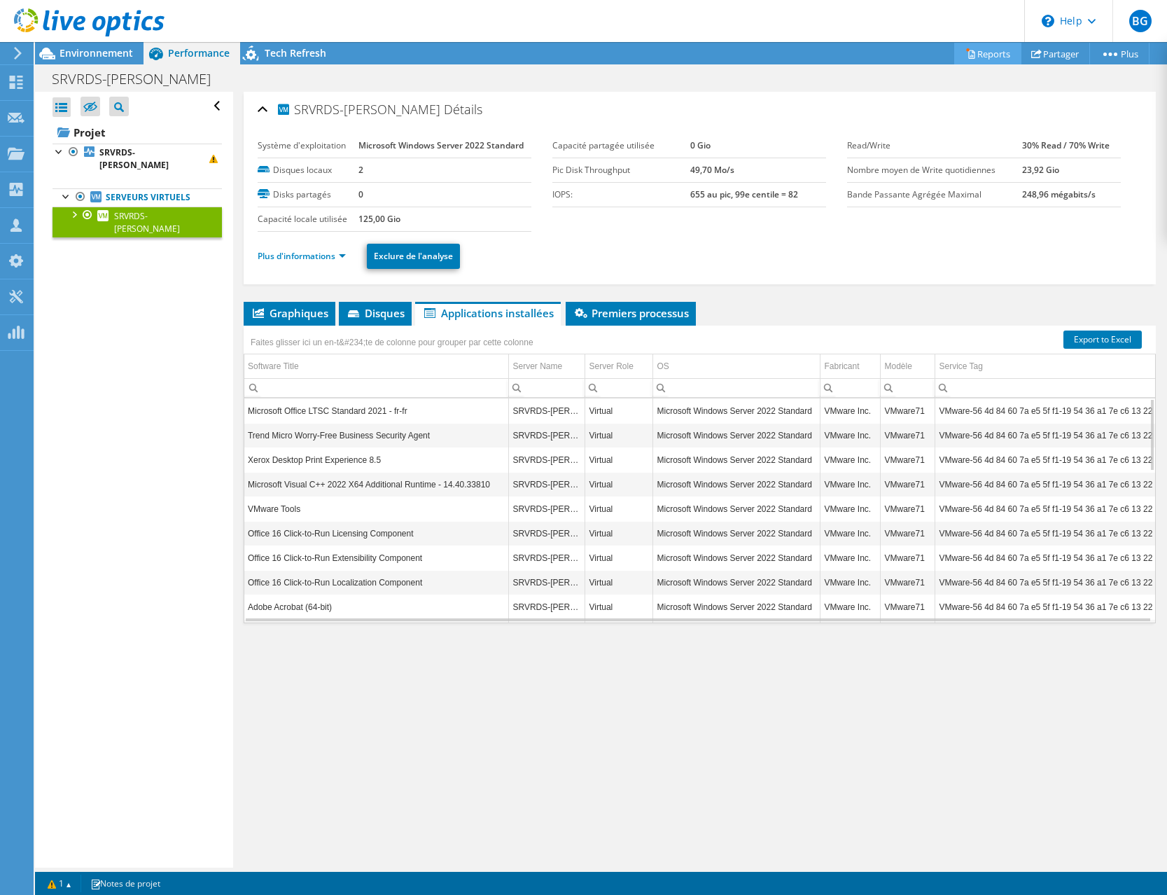
click at [975, 55] on link "Reports" at bounding box center [987, 54] width 67 height 22
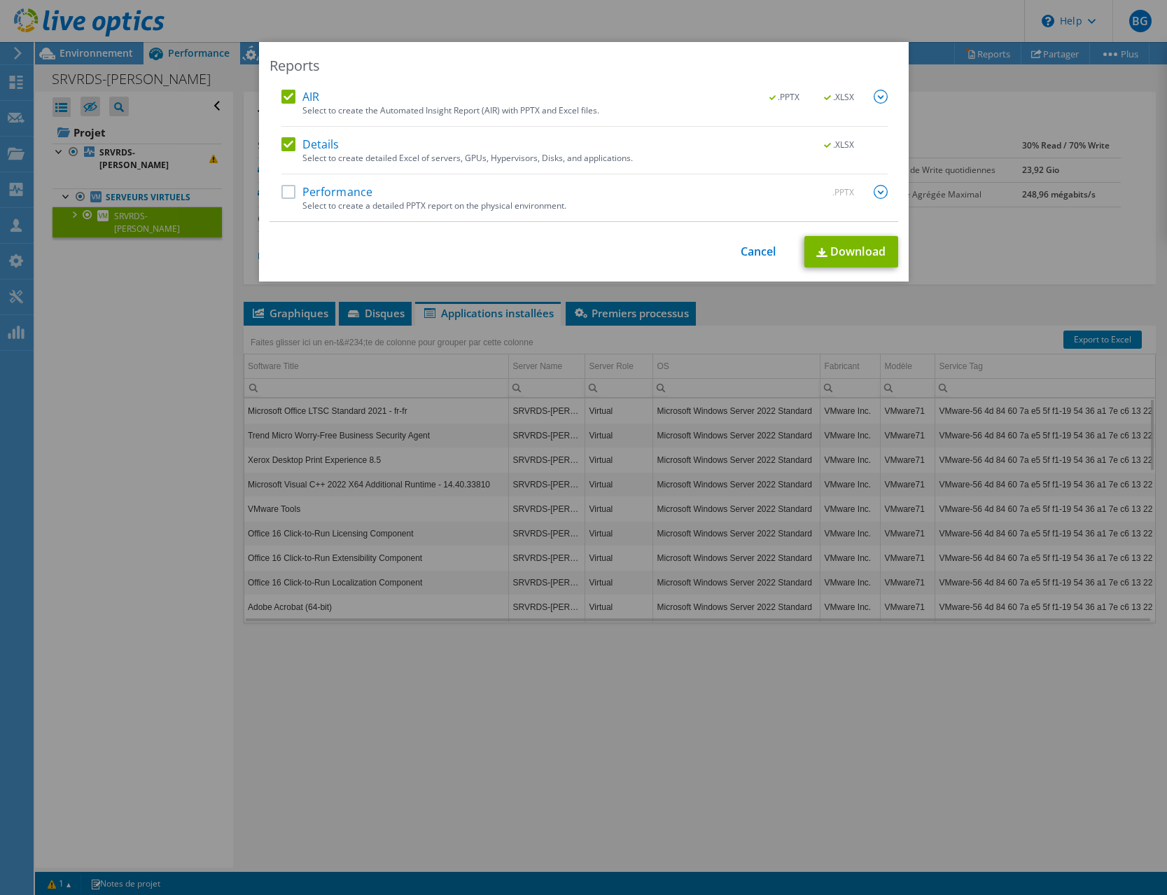
click at [336, 190] on label "Performance" at bounding box center [327, 192] width 92 height 14
click at [0, 0] on input "Performance" at bounding box center [0, 0] width 0 height 0
click at [832, 244] on link "Download" at bounding box center [851, 252] width 94 height 32
click at [117, 389] on div "Reports AIR .PPTX .XLSX Select to create the Automated Insight Report (AIR) wit…" at bounding box center [583, 447] width 1167 height 811
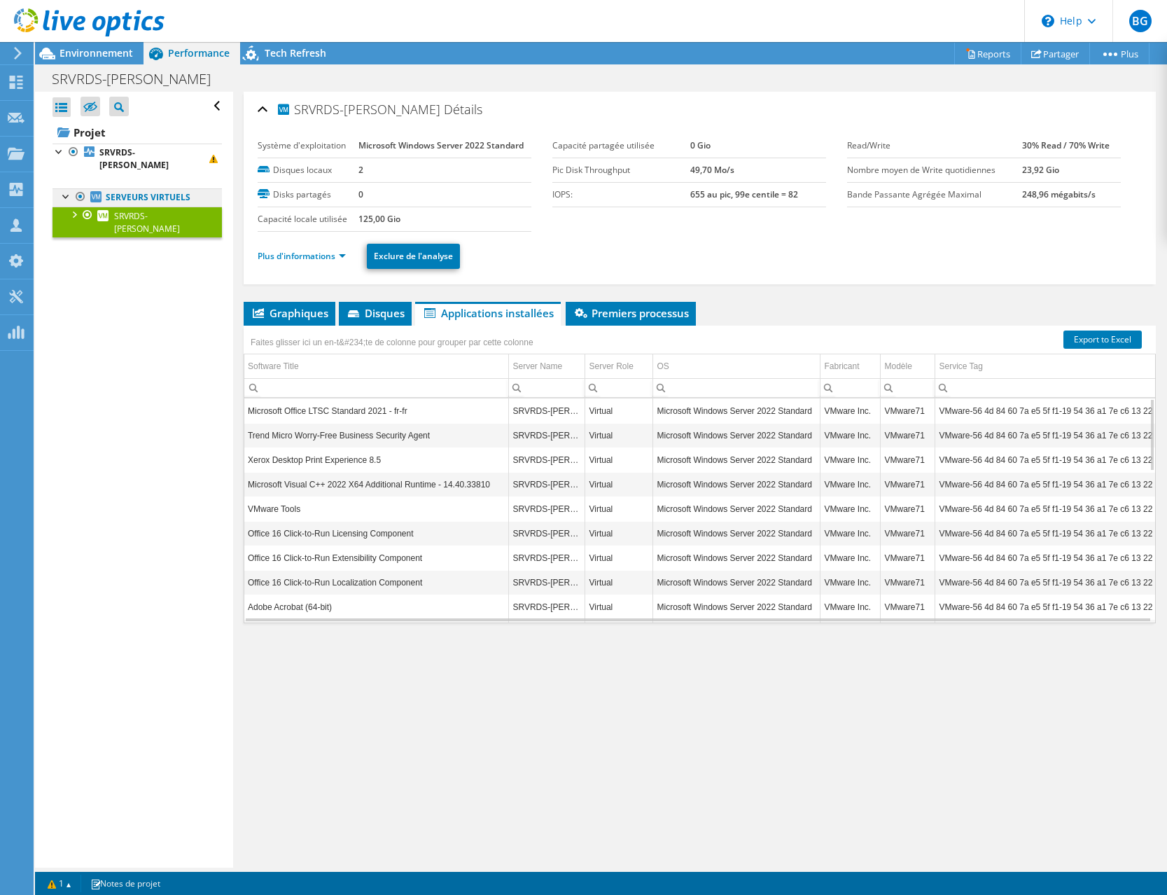
click at [132, 188] on link "Serveurs virtuels" at bounding box center [137, 197] width 169 height 18
click at [151, 150] on b "SRVRDS-[PERSON_NAME]" at bounding box center [133, 158] width 69 height 25
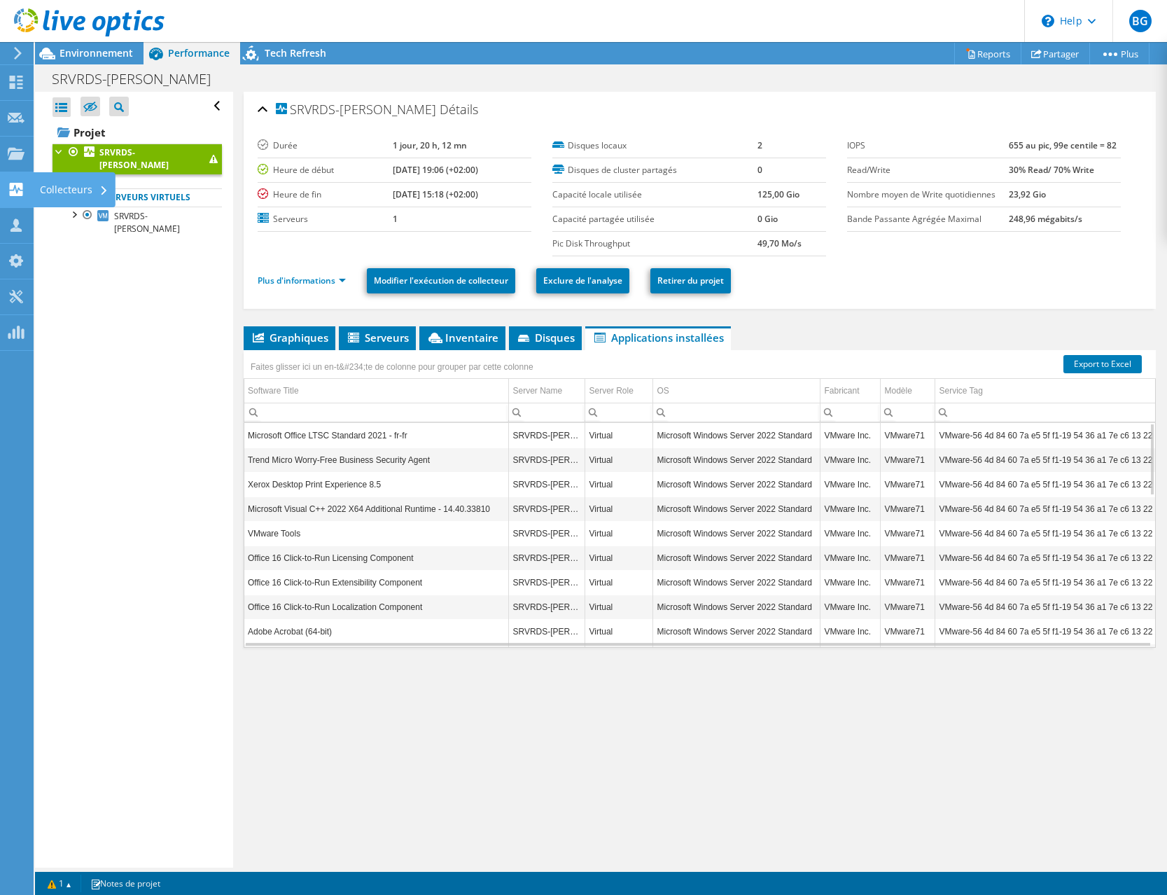
click at [18, 188] on use at bounding box center [16, 189] width 13 height 13
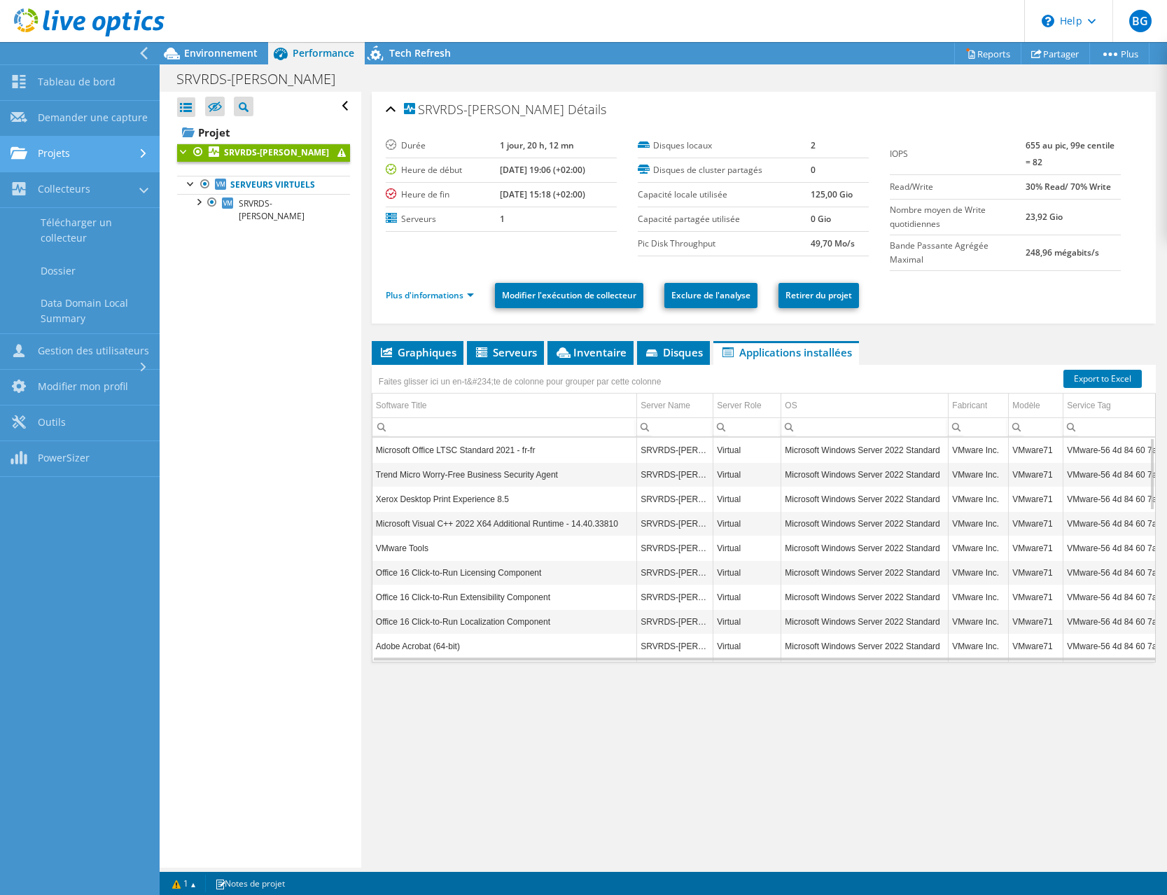
click at [43, 152] on link "Projets" at bounding box center [80, 155] width 160 height 36
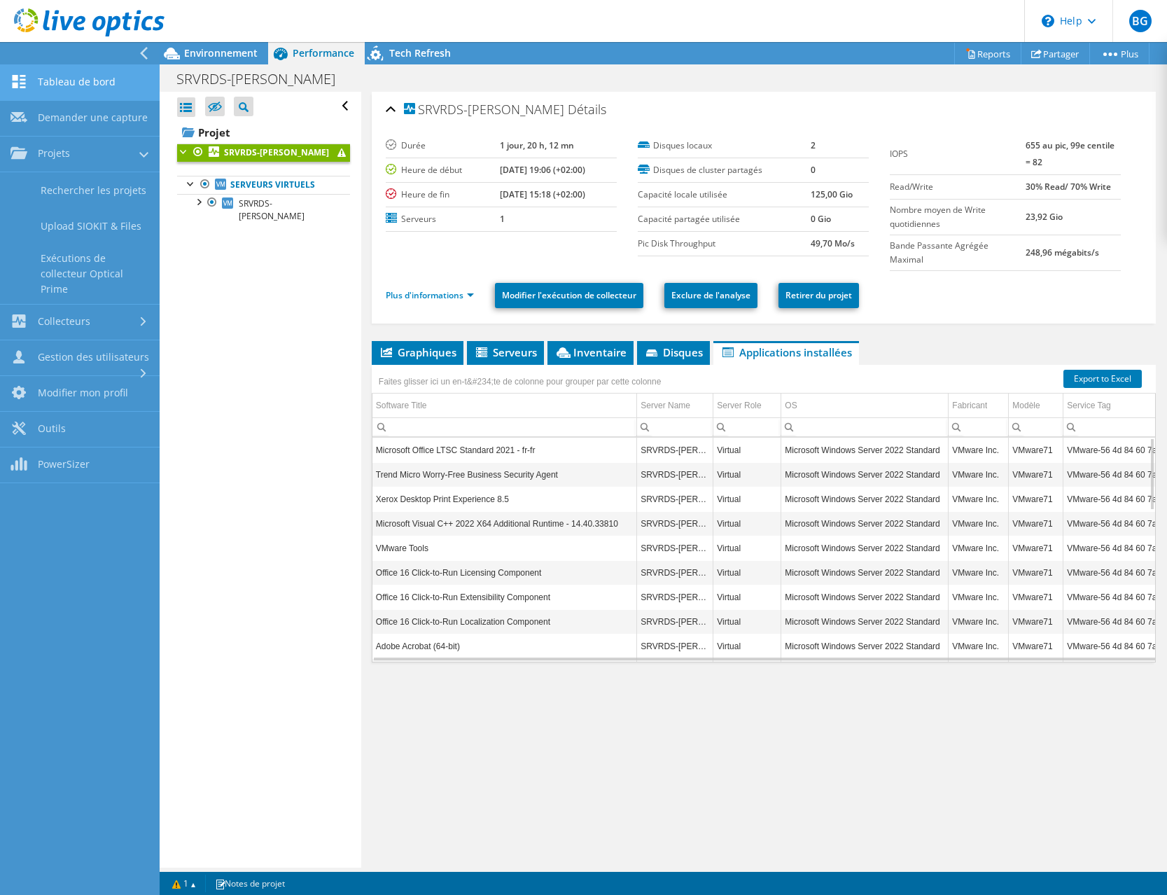
click at [58, 91] on link "Tableau de bord" at bounding box center [80, 83] width 160 height 36
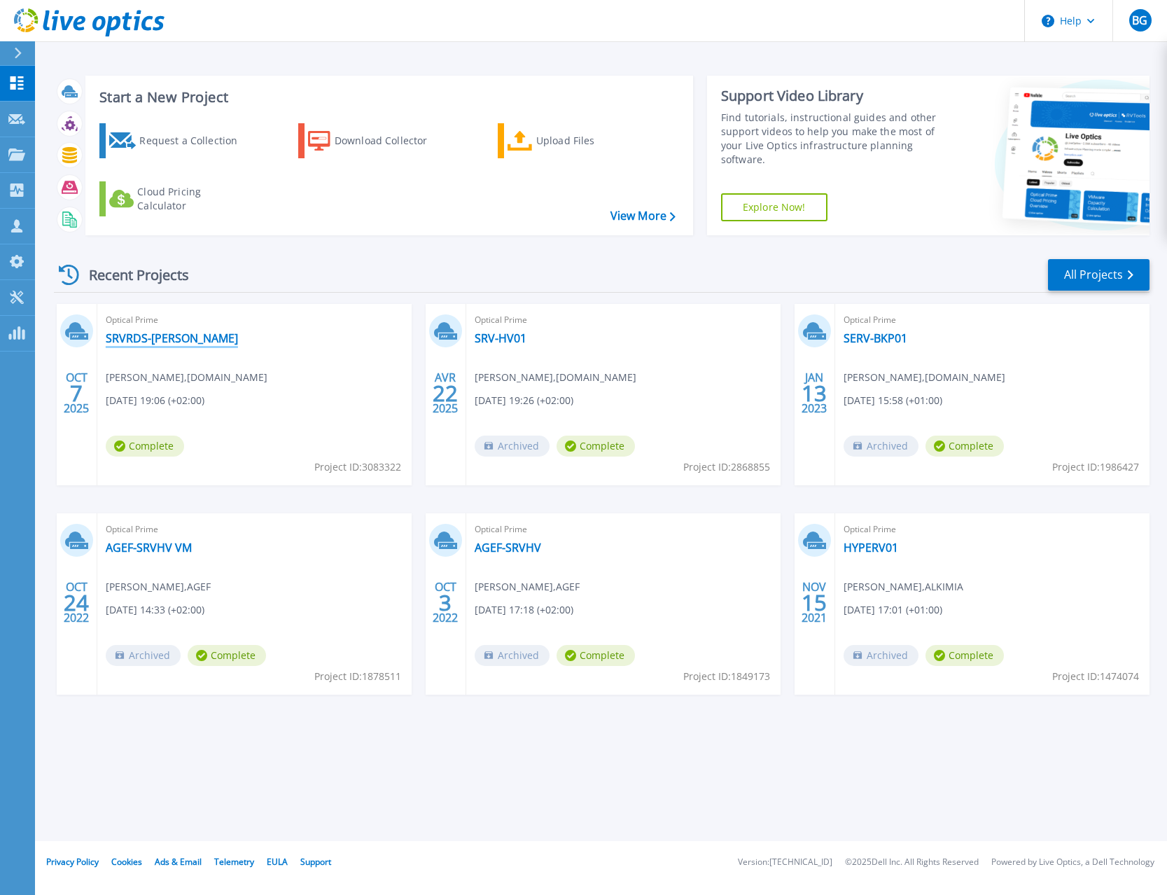
click at [162, 339] on link "SRVRDS-[PERSON_NAME]" at bounding box center [172, 338] width 132 height 14
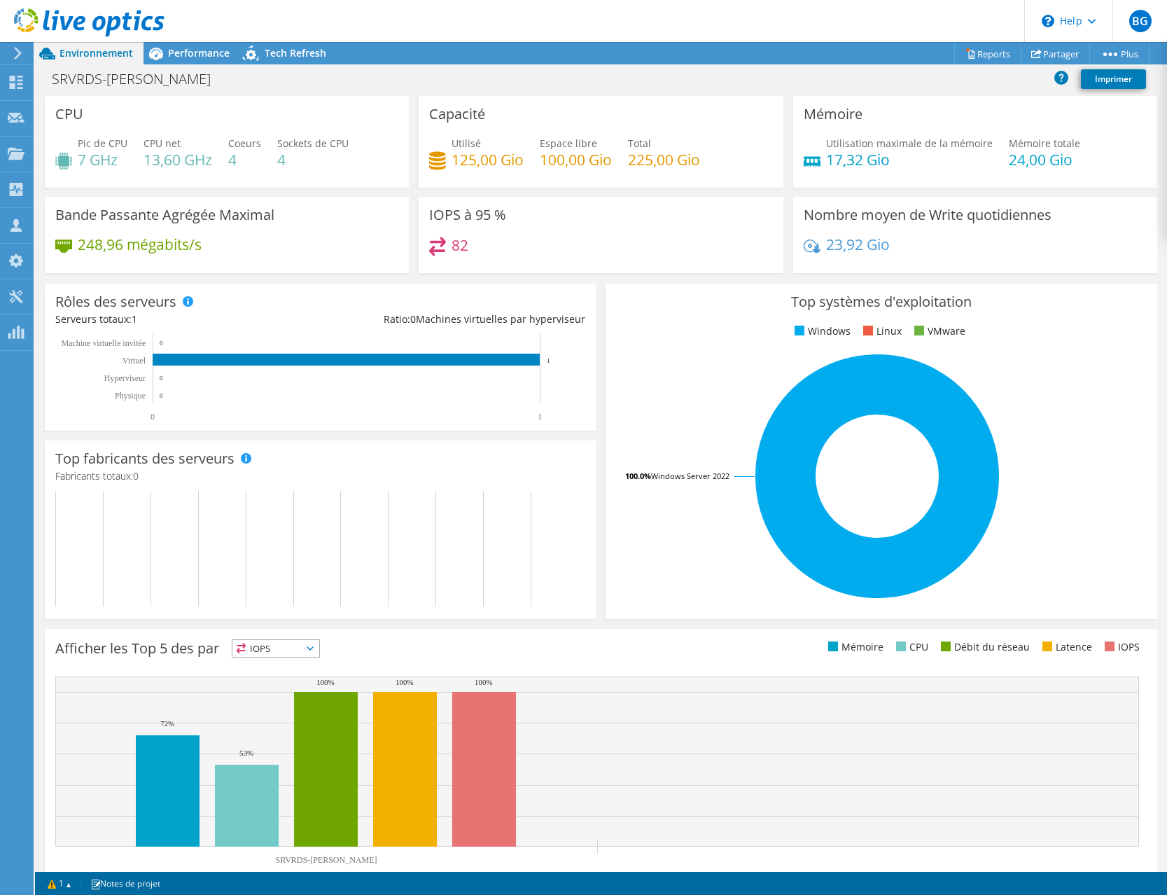
click at [307, 641] on span "IOPS" at bounding box center [275, 648] width 87 height 17
click at [260, 55] on icon at bounding box center [252, 55] width 25 height 29
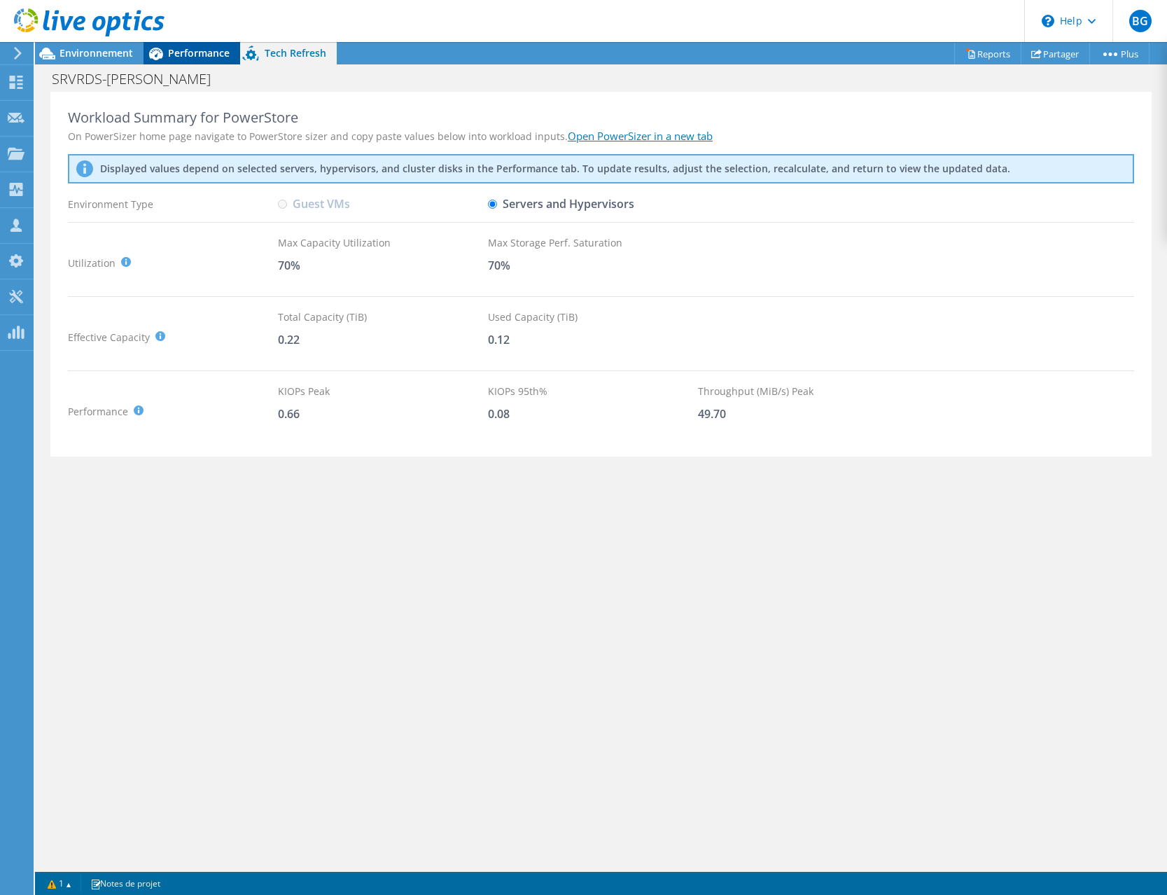
click at [204, 54] on span "Performance" at bounding box center [199, 52] width 62 height 13
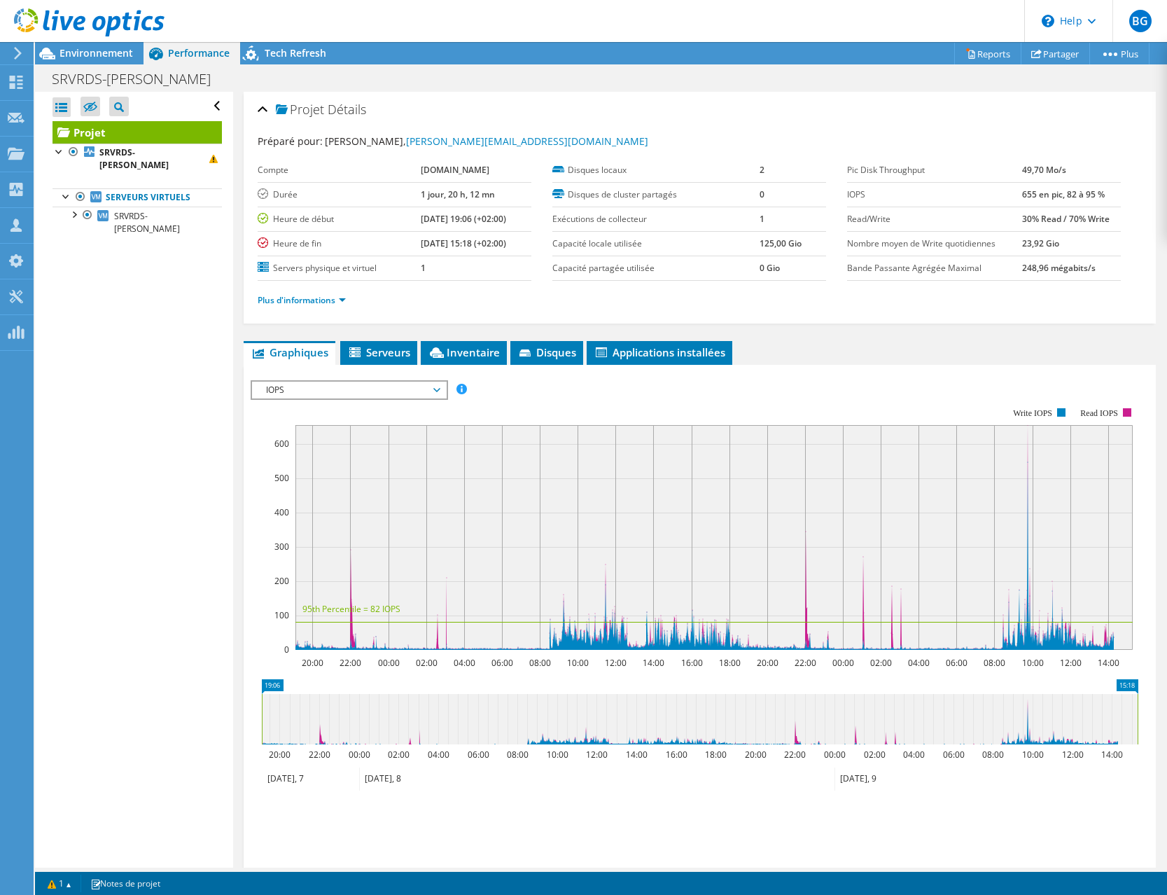
click at [386, 389] on span "IOPS" at bounding box center [349, 390] width 180 height 17
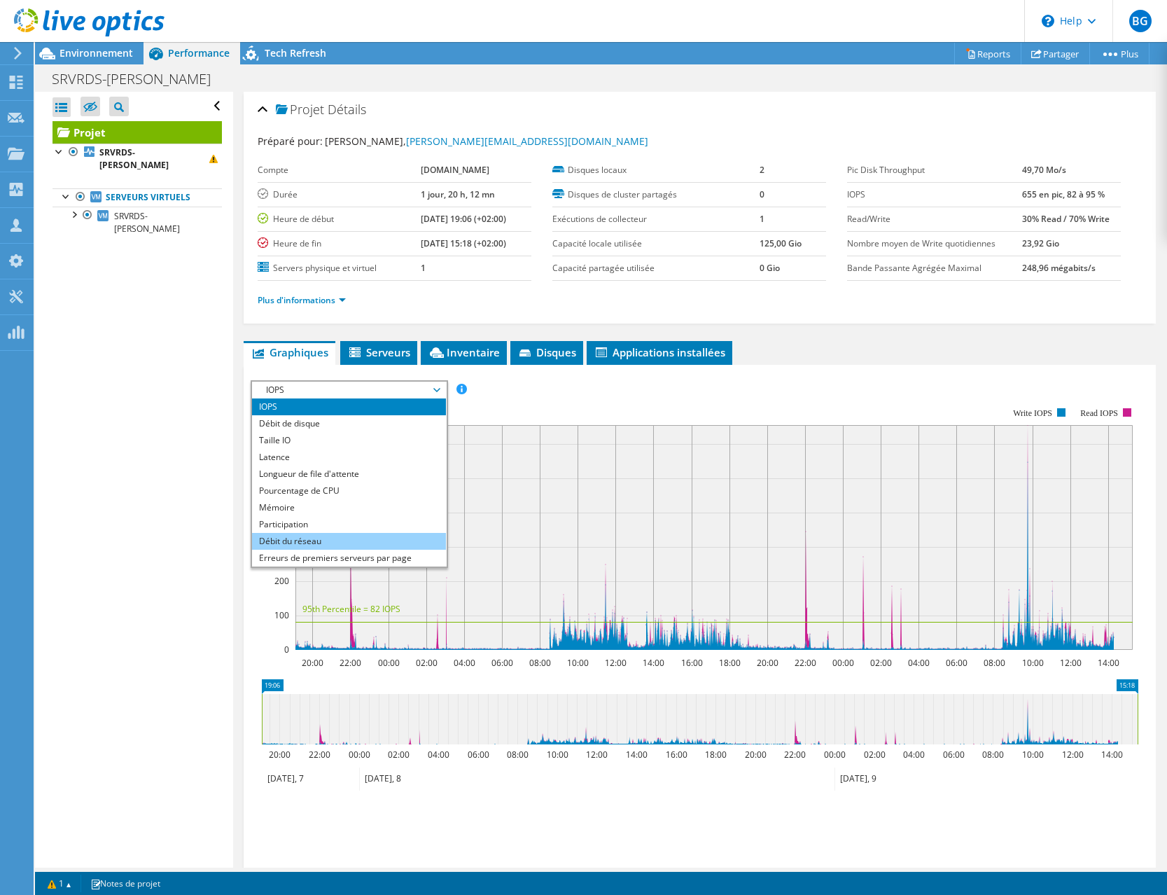
click at [355, 538] on li "Débit du réseau" at bounding box center [349, 541] width 194 height 17
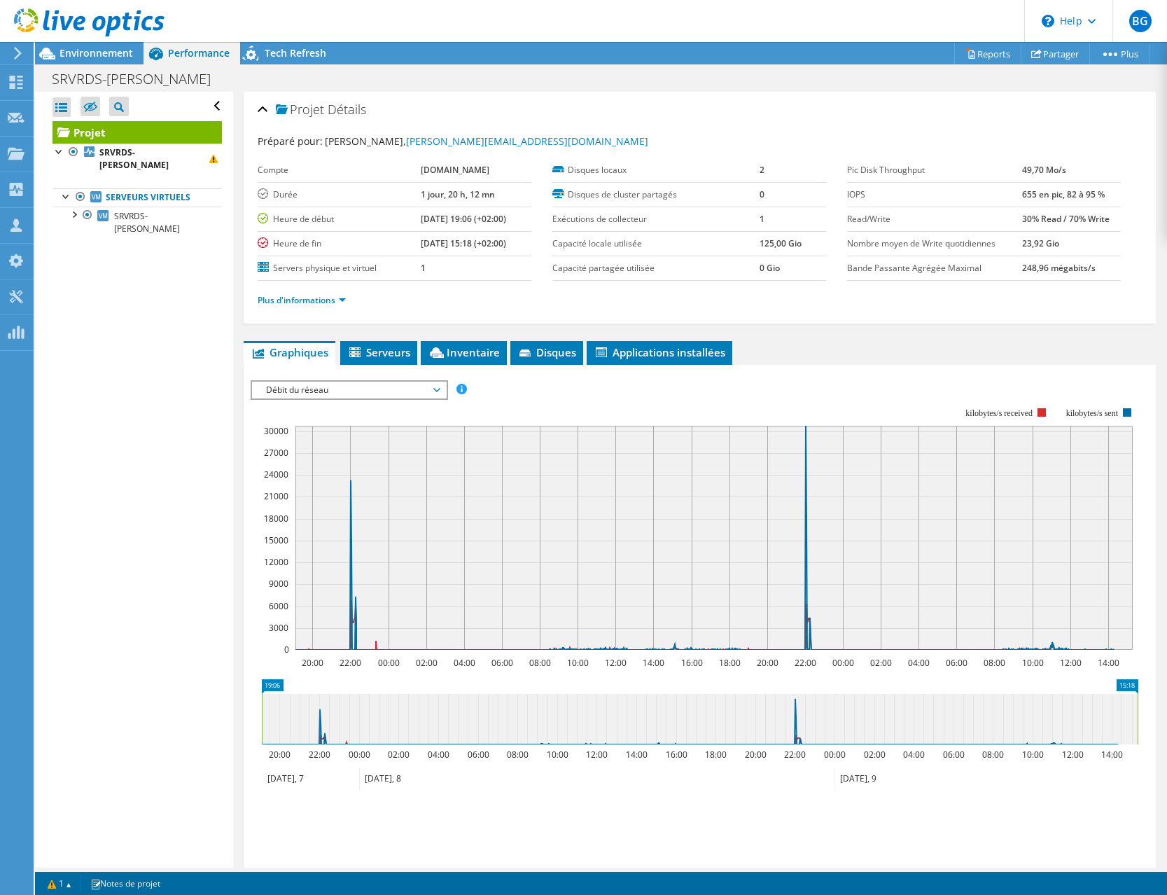
click at [370, 393] on span "Débit du réseau" at bounding box center [349, 390] width 180 height 17
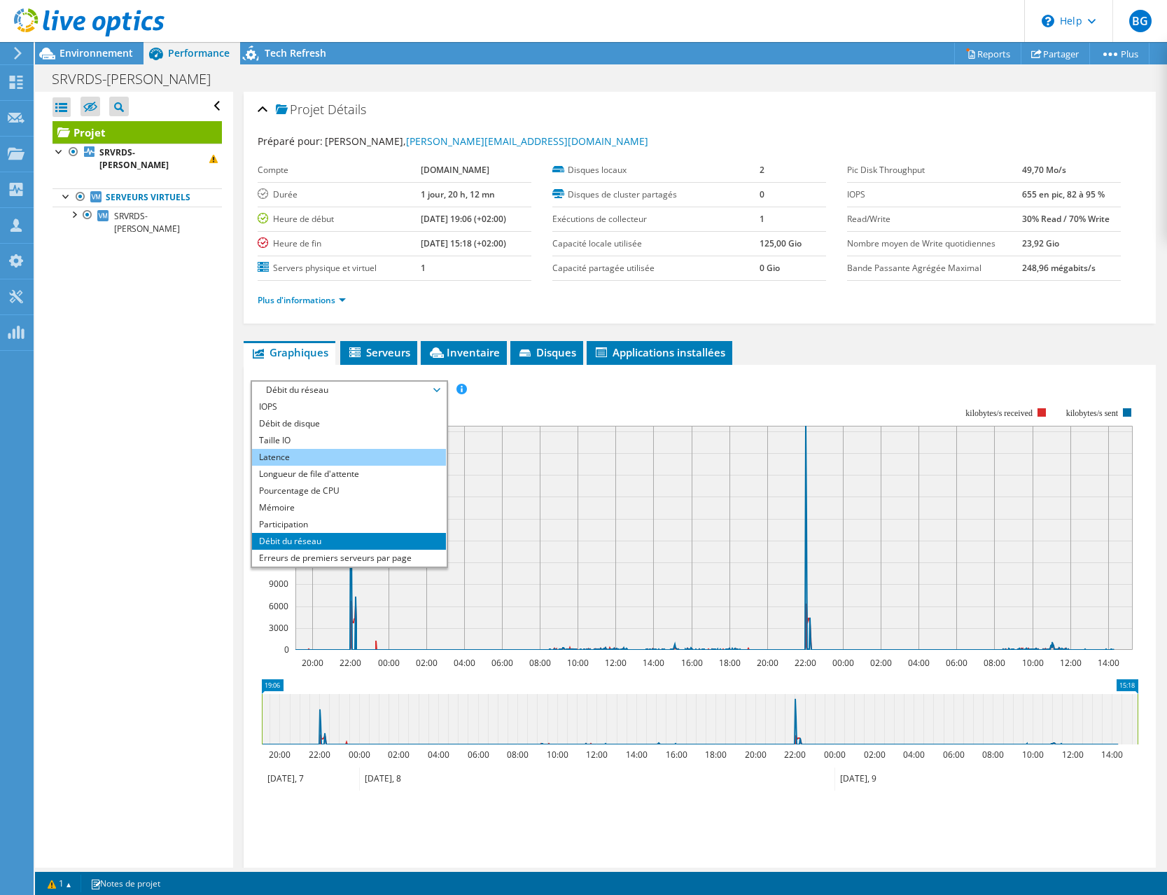
click at [353, 452] on li "Latence" at bounding box center [349, 457] width 194 height 17
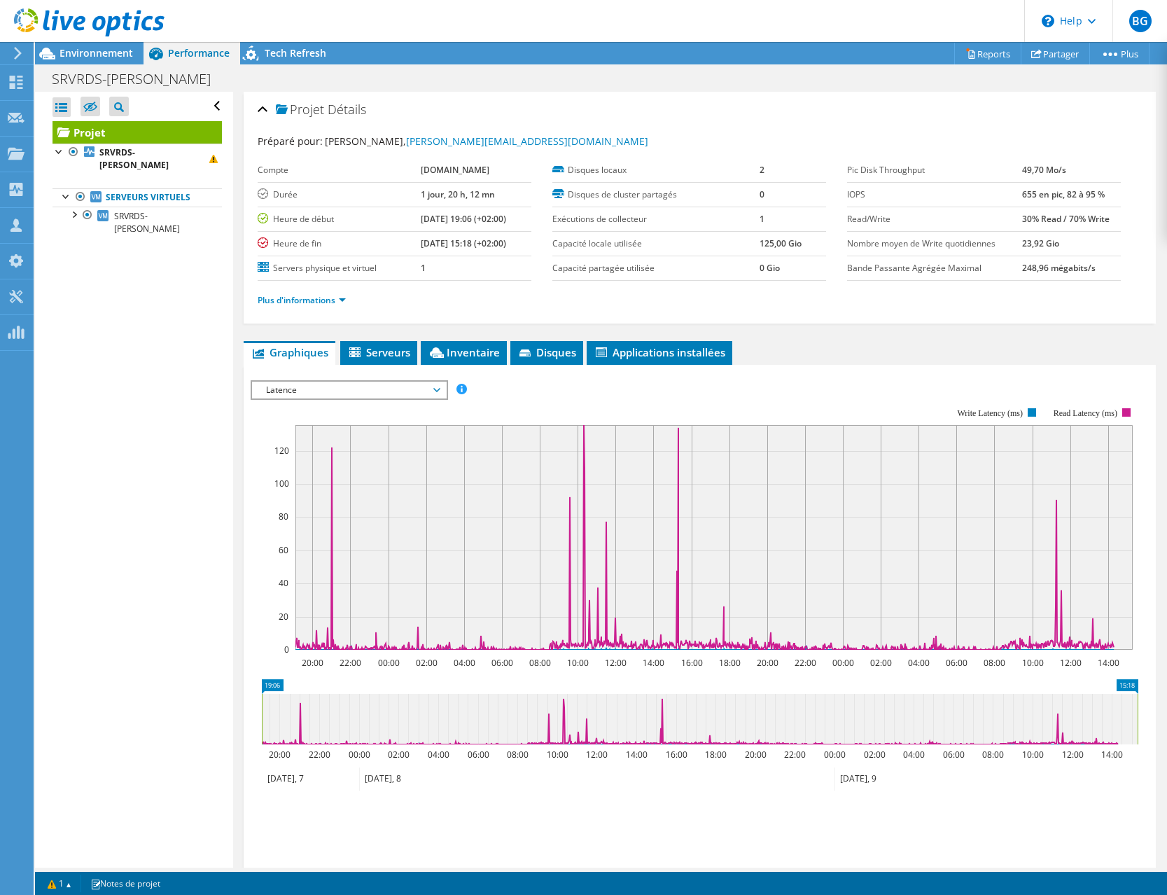
click at [363, 391] on span "Latence" at bounding box center [349, 390] width 180 height 17
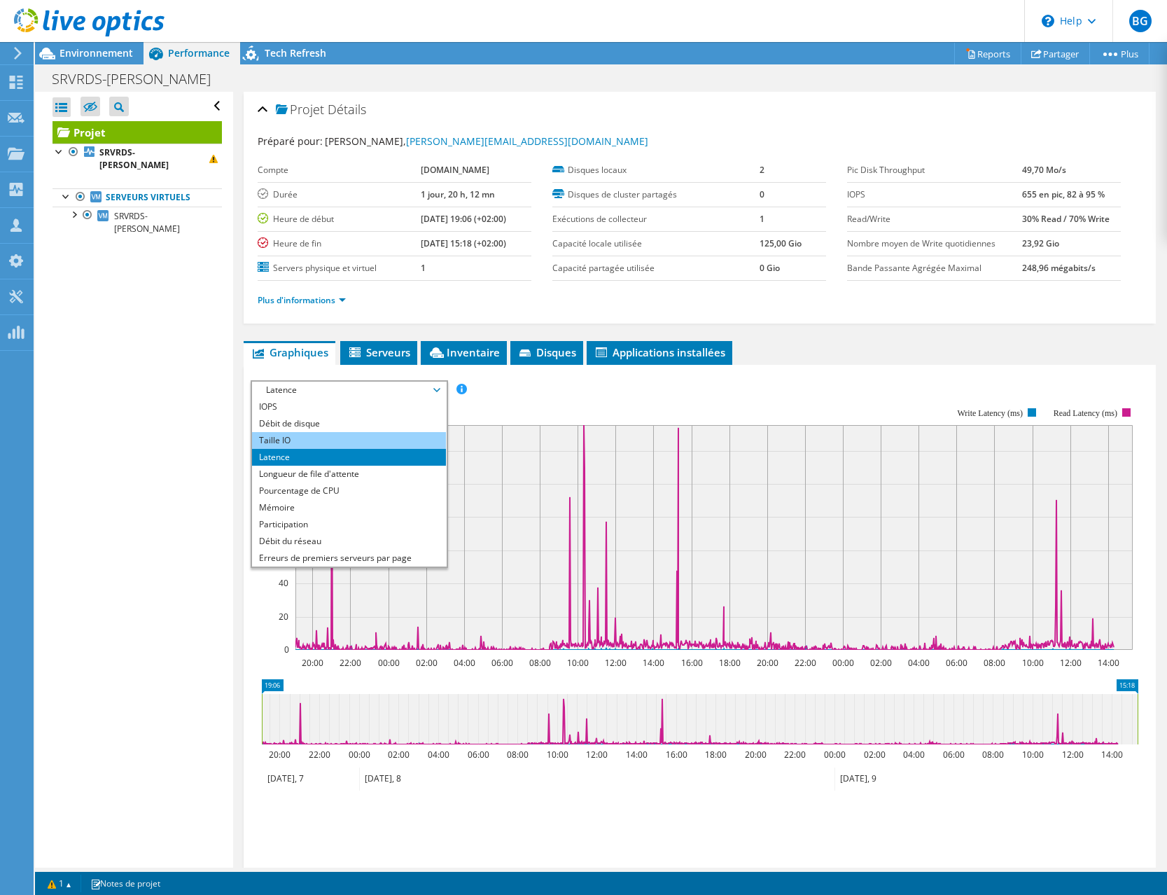
click at [346, 442] on li "Taille IO" at bounding box center [349, 440] width 194 height 17
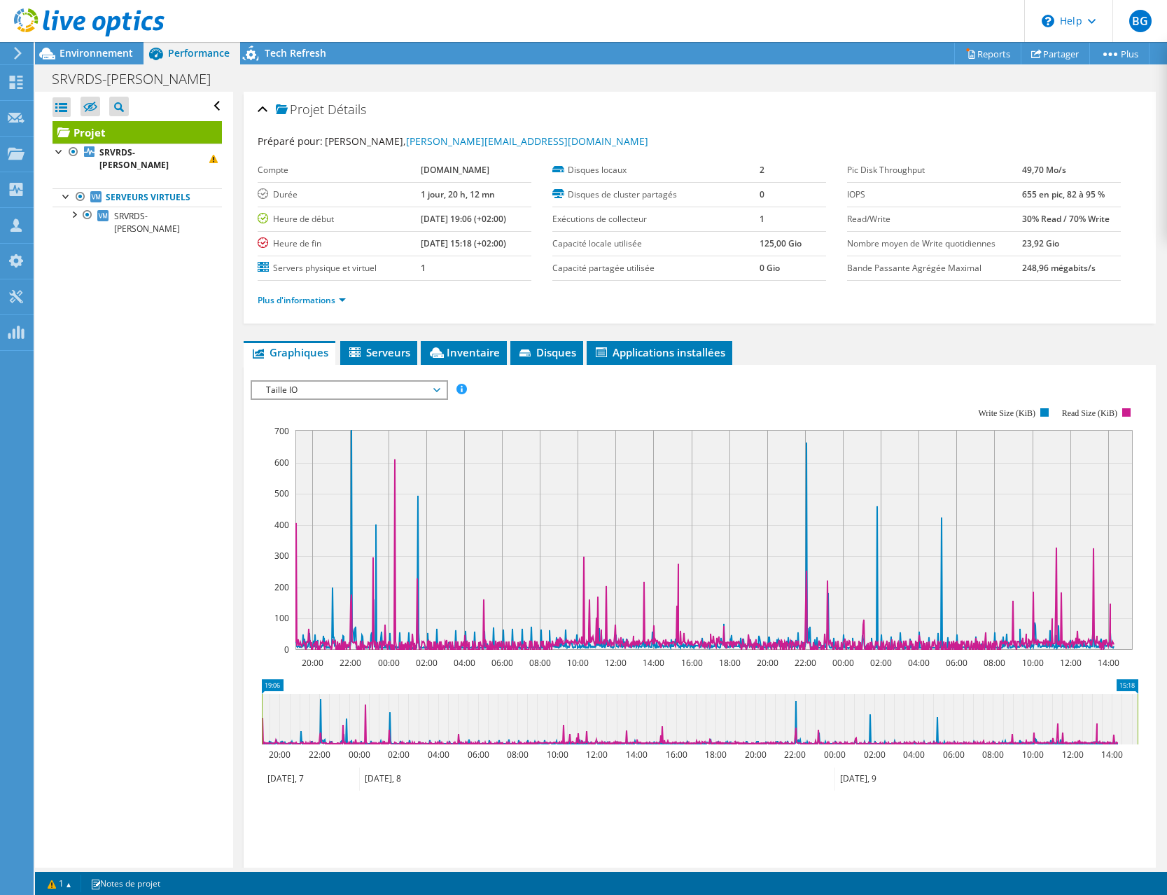
click at [400, 386] on span "Taille IO" at bounding box center [349, 390] width 180 height 17
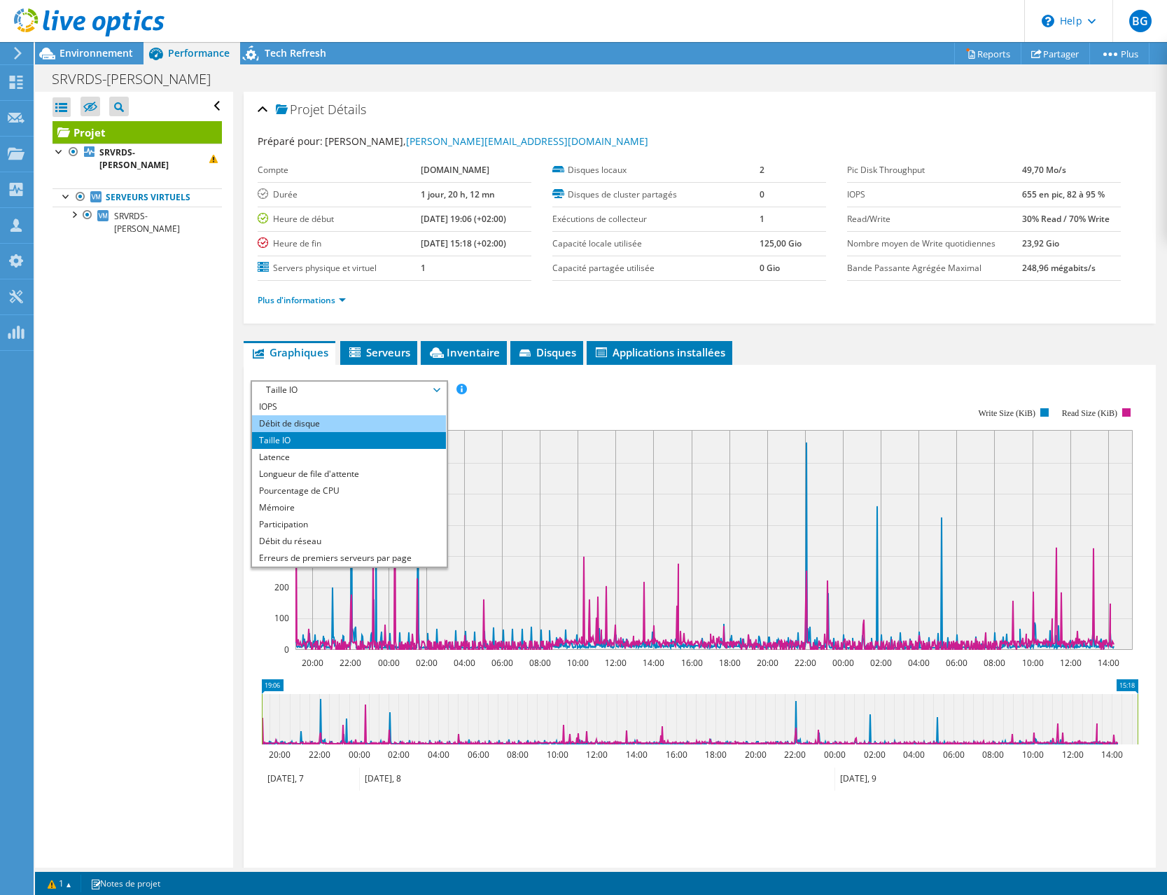
click at [372, 426] on li "Débit de disque" at bounding box center [349, 423] width 194 height 17
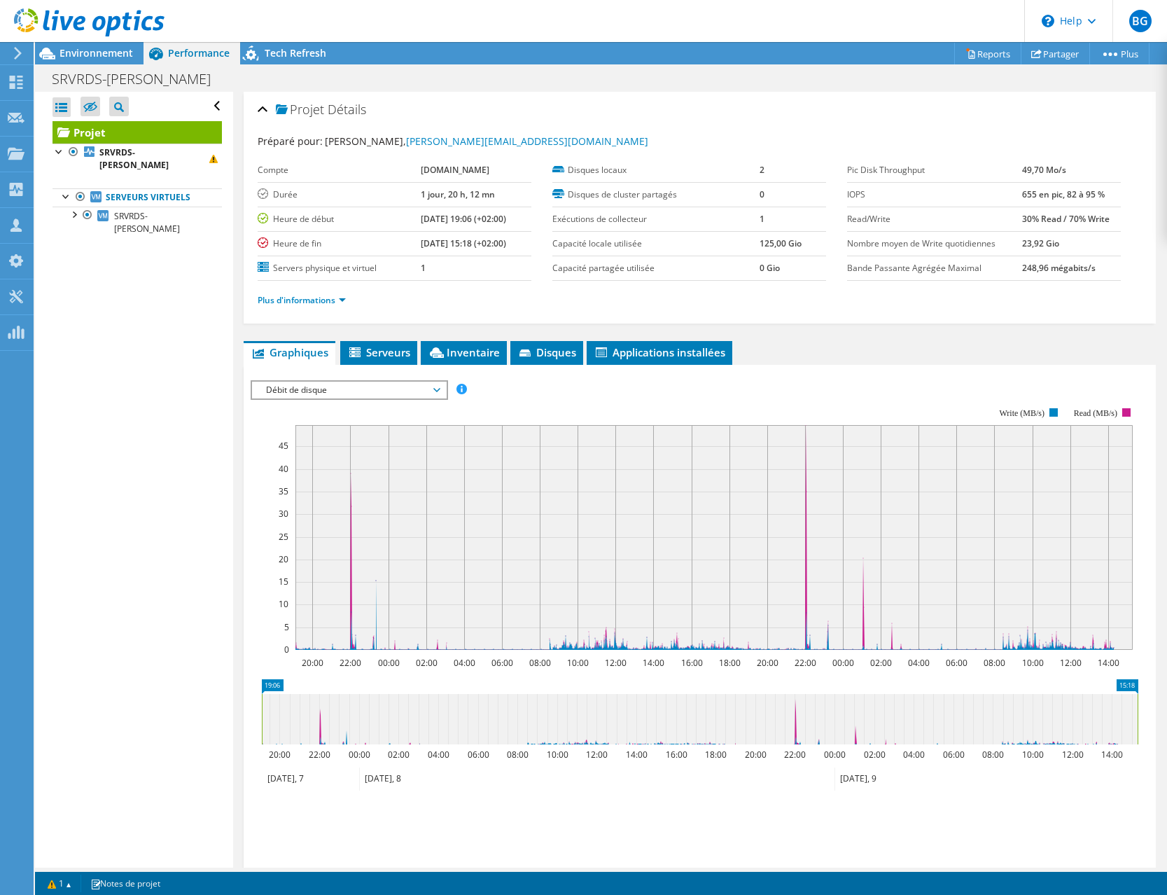
click at [332, 392] on span "Débit de disque" at bounding box center [349, 390] width 180 height 17
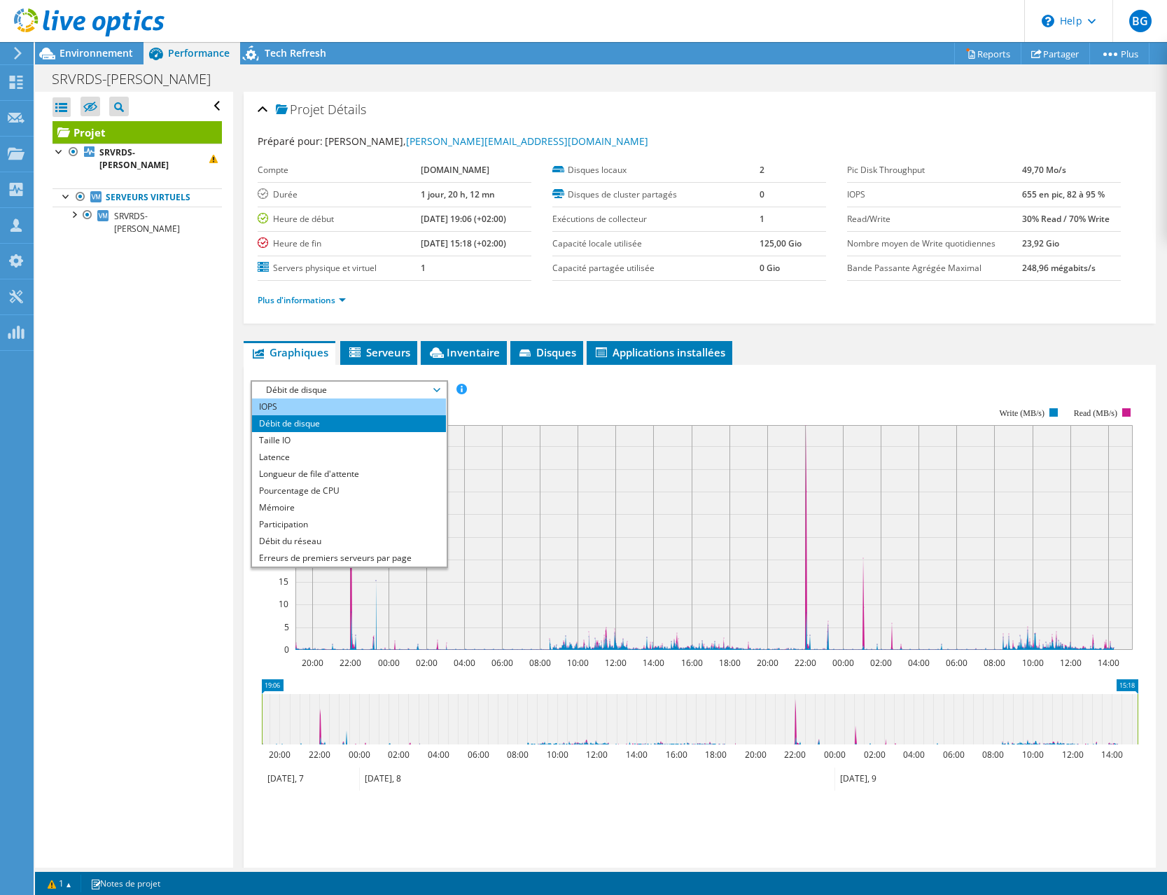
click at [328, 407] on li "IOPS" at bounding box center [349, 406] width 194 height 17
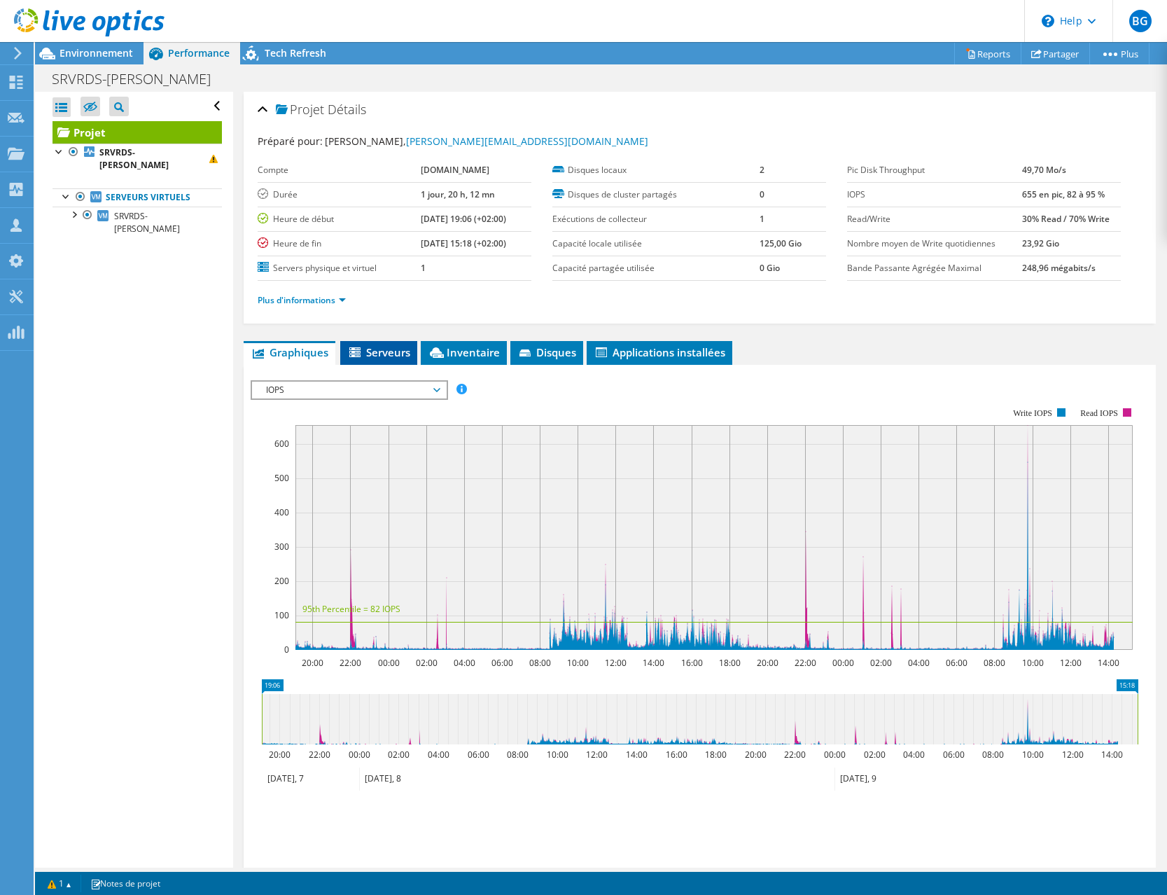
click at [389, 355] on span "Serveurs" at bounding box center [378, 352] width 63 height 14
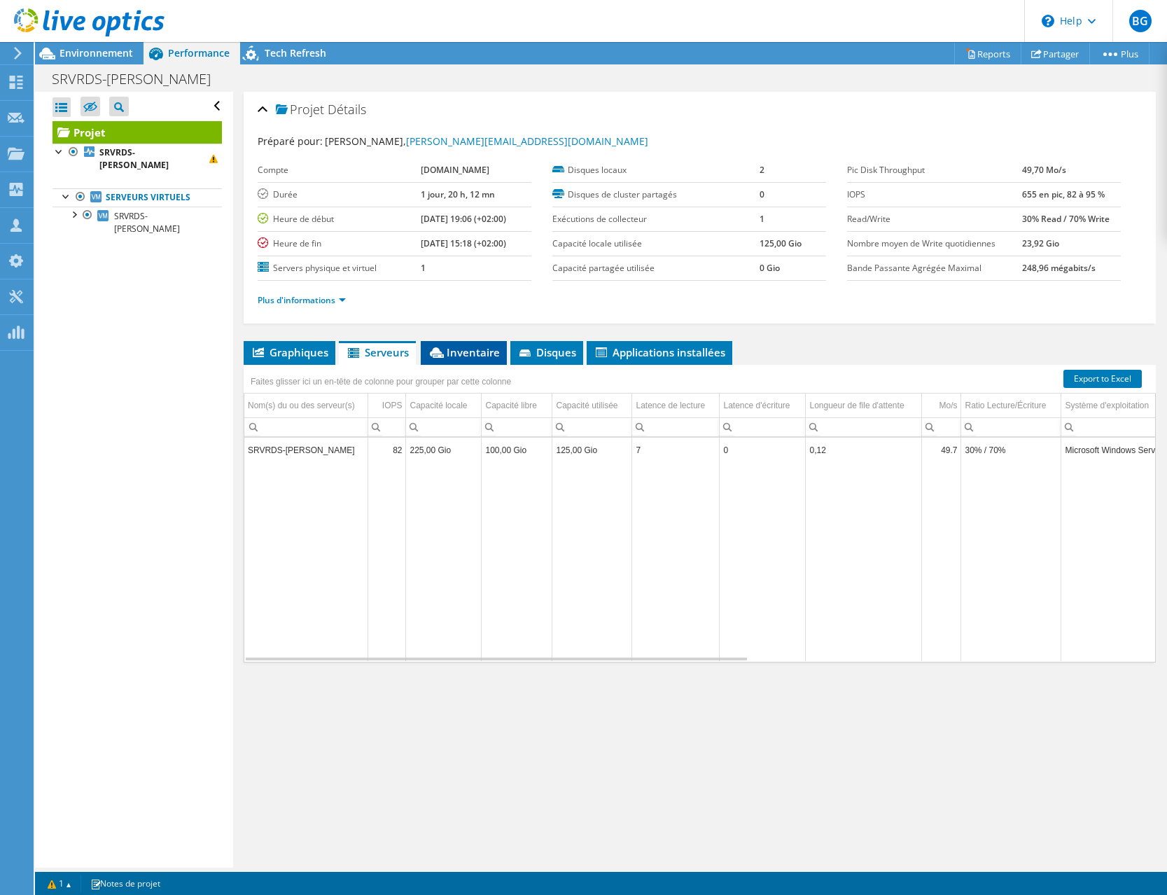
click at [470, 361] on li "Inventaire" at bounding box center [464, 353] width 86 height 24
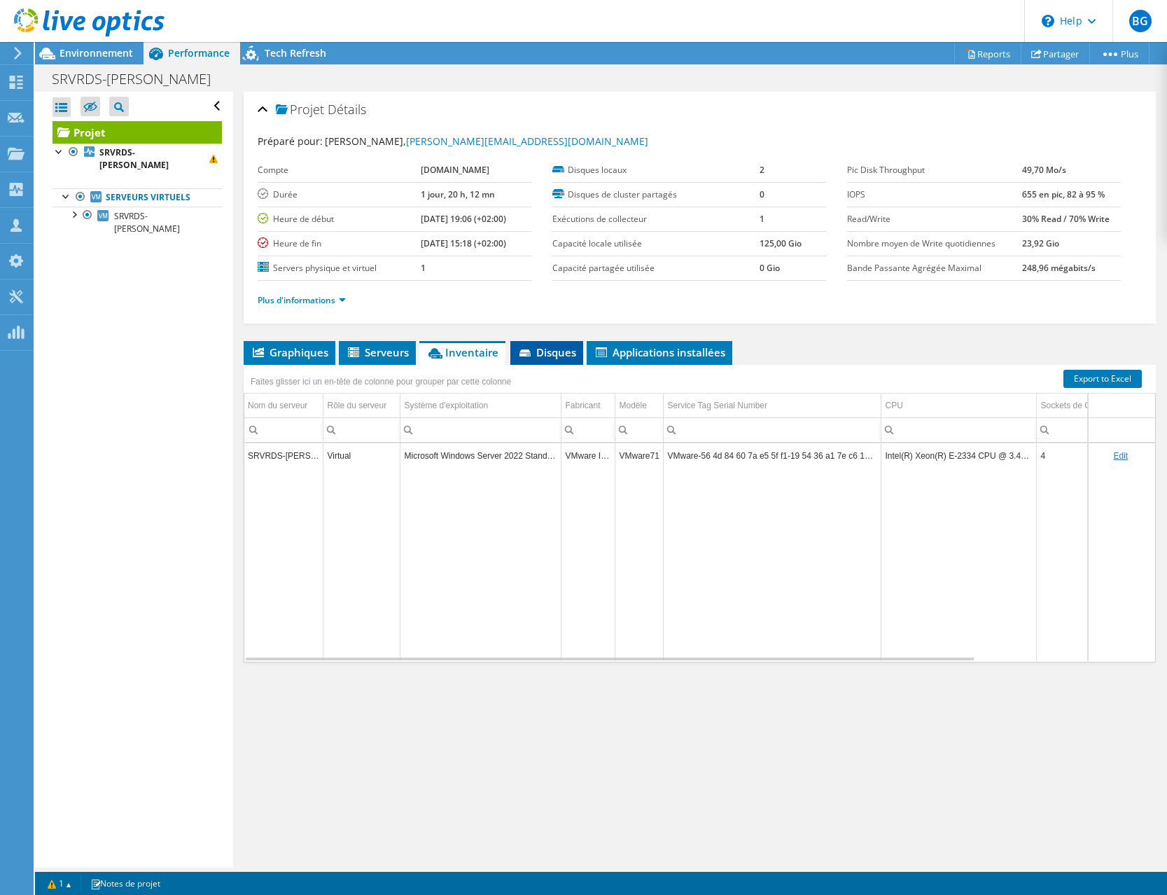
click at [551, 355] on span "Disques" at bounding box center [546, 352] width 59 height 14
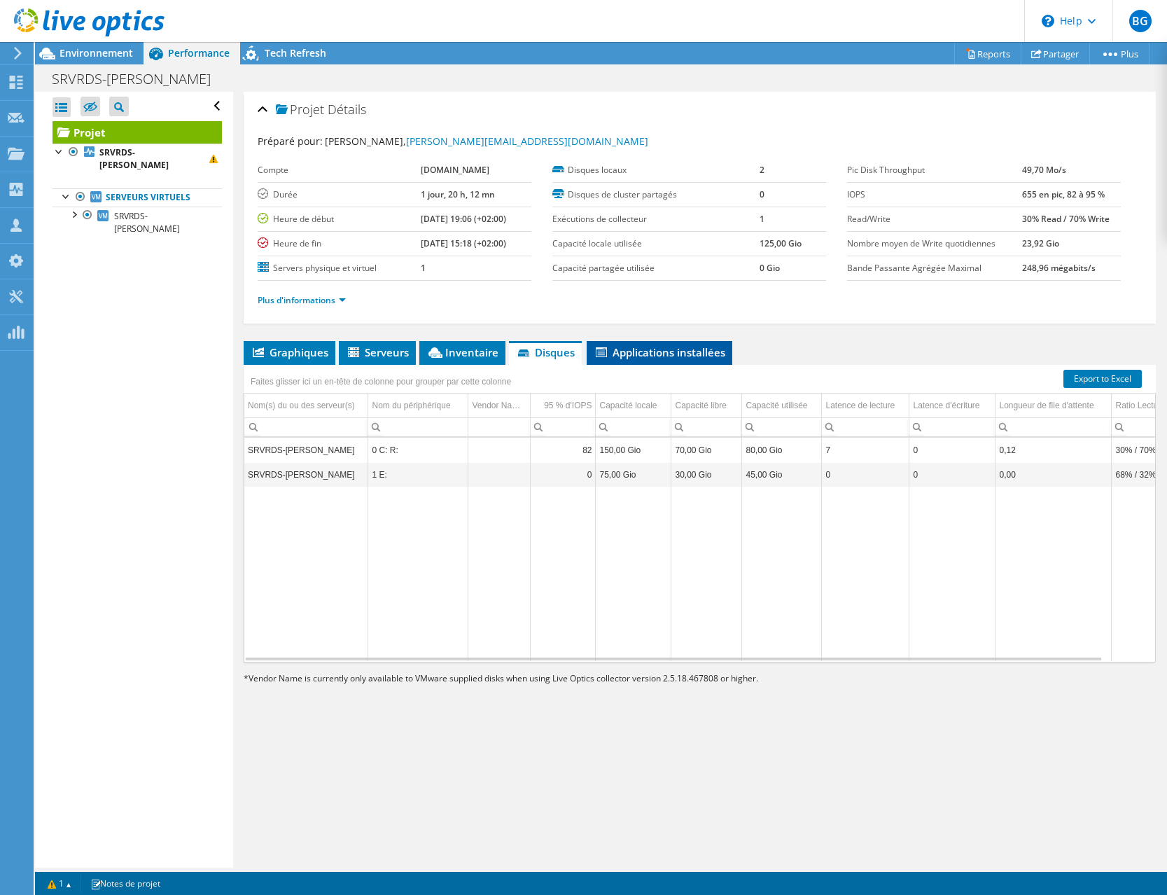
click at [671, 358] on span "Applications installées" at bounding box center [660, 352] width 132 height 14
